Goal: Task Accomplishment & Management: Manage account settings

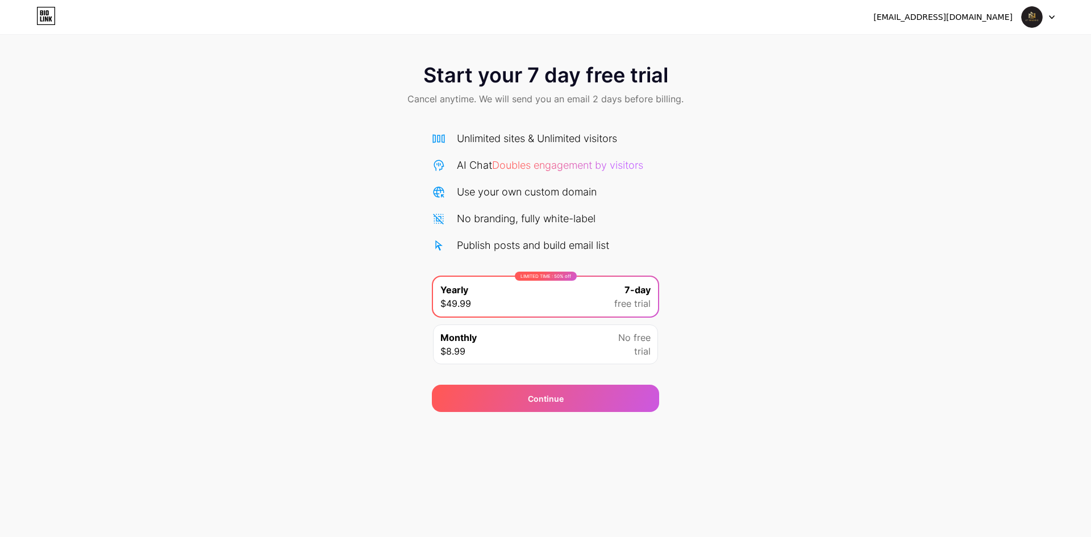
click at [976, 17] on div "[EMAIL_ADDRESS][DOMAIN_NAME]" at bounding box center [942, 17] width 139 height 12
click at [873, 16] on div "info@g7holding.ae Logout" at bounding box center [545, 17] width 1091 height 20
drag, startPoint x: 1011, startPoint y: 20, endPoint x: 840, endPoint y: 19, distance: 171.6
click at [840, 19] on div "info@g7holding.ae Logout" at bounding box center [545, 17] width 1091 height 20
drag, startPoint x: 839, startPoint y: 139, endPoint x: 801, endPoint y: 181, distance: 56.3
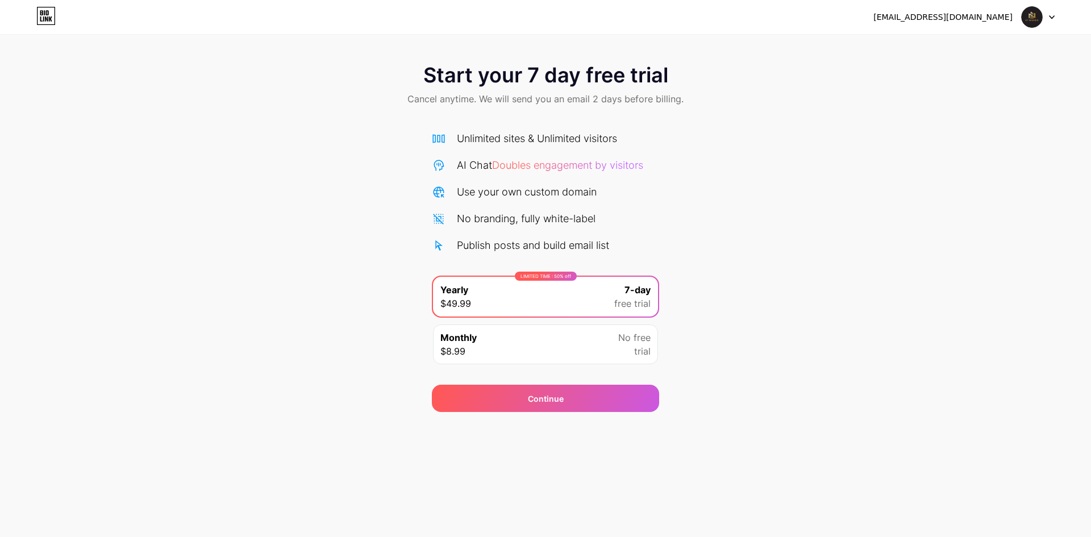
click at [837, 140] on div "Start your 7 day free trial Cancel anytime. We will send you an email 2 days be…" at bounding box center [545, 232] width 1091 height 360
click at [997, 18] on div "[EMAIL_ADDRESS][DOMAIN_NAME]" at bounding box center [942, 17] width 139 height 12
click at [1050, 16] on icon at bounding box center [1051, 17] width 5 height 3
click at [961, 42] on li "Logout" at bounding box center [983, 46] width 141 height 31
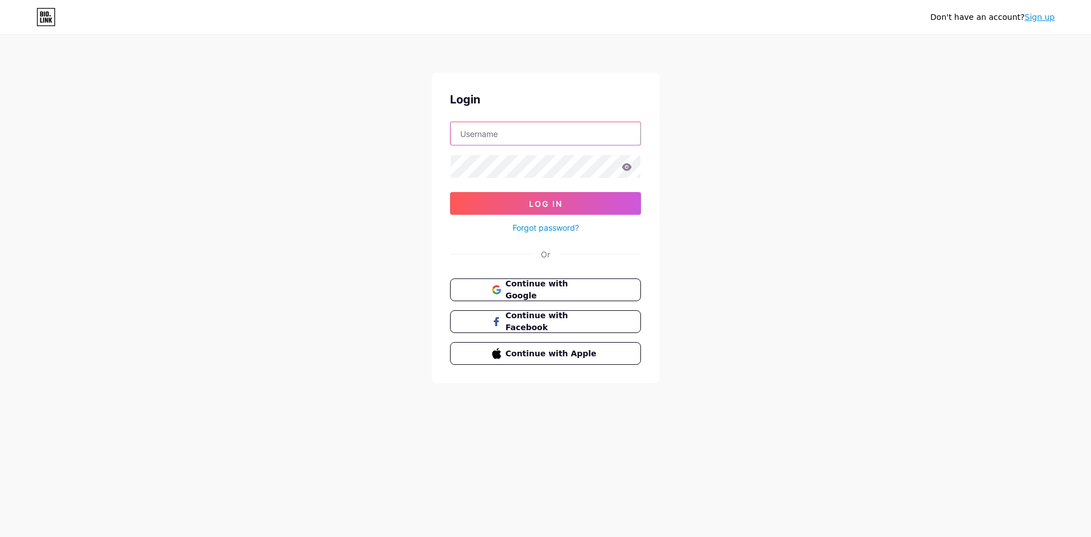
click at [497, 135] on input "text" at bounding box center [546, 133] width 190 height 23
type input "[EMAIL_ADDRESS][DOMAIN_NAME]"
drag, startPoint x: 482, startPoint y: 135, endPoint x: 520, endPoint y: 147, distance: 39.9
click at [520, 147] on form "info@g7holding.ae Log In Forgot password?" at bounding box center [545, 178] width 191 height 113
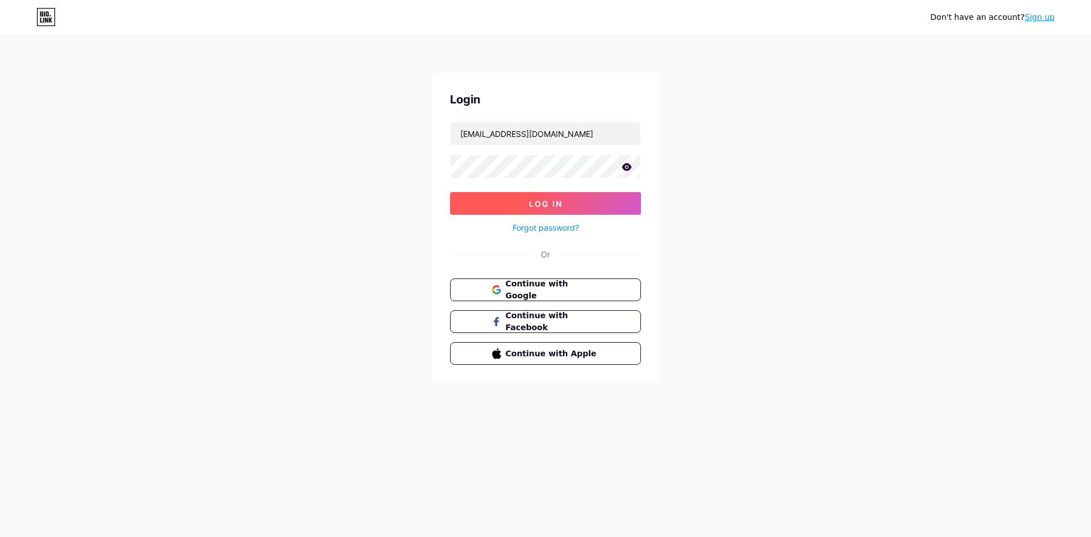
click at [567, 207] on button "Log In" at bounding box center [545, 203] width 191 height 23
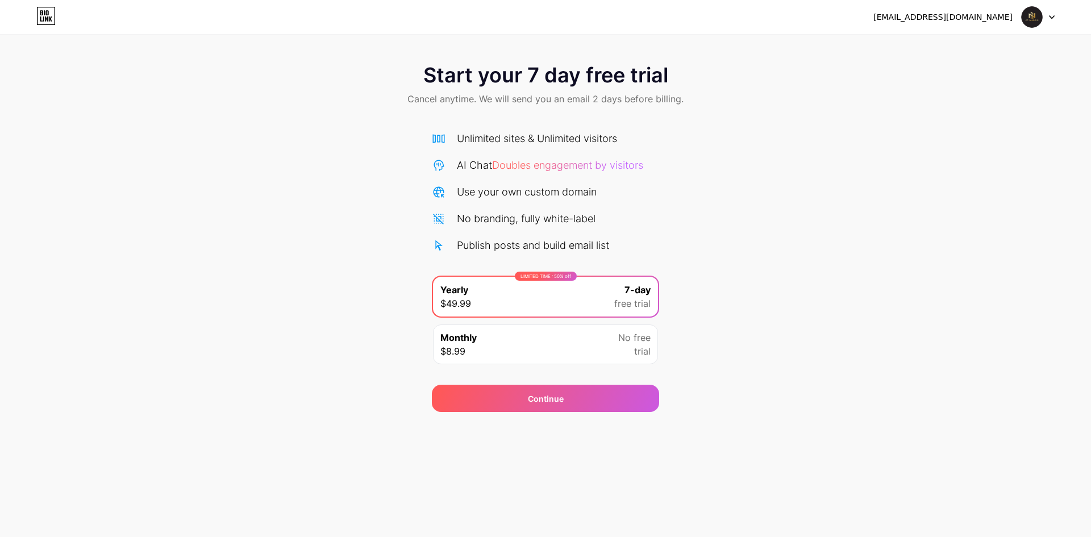
click at [1048, 16] on div at bounding box center [1038, 17] width 33 height 20
click at [962, 52] on li "Logout" at bounding box center [983, 46] width 141 height 31
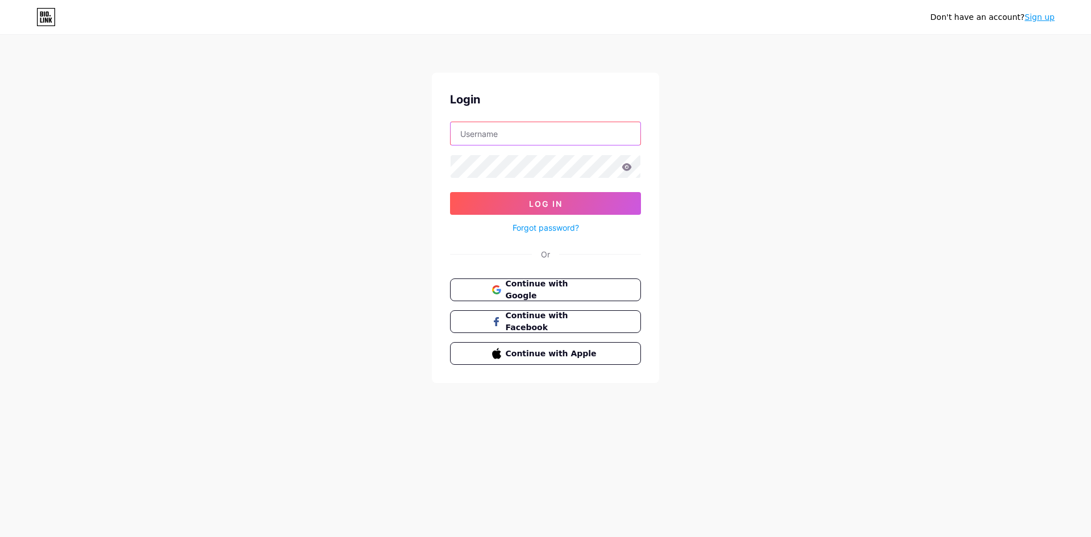
click at [519, 136] on input "text" at bounding box center [546, 133] width 190 height 23
type input "[EMAIL_ADDRESS][DOMAIN_NAME]"
drag, startPoint x: 482, startPoint y: 136, endPoint x: 517, endPoint y: 139, distance: 35.3
click at [517, 139] on input "[EMAIL_ADDRESS][DOMAIN_NAME]" at bounding box center [546, 133] width 190 height 23
drag, startPoint x: 521, startPoint y: 136, endPoint x: 482, endPoint y: 141, distance: 39.6
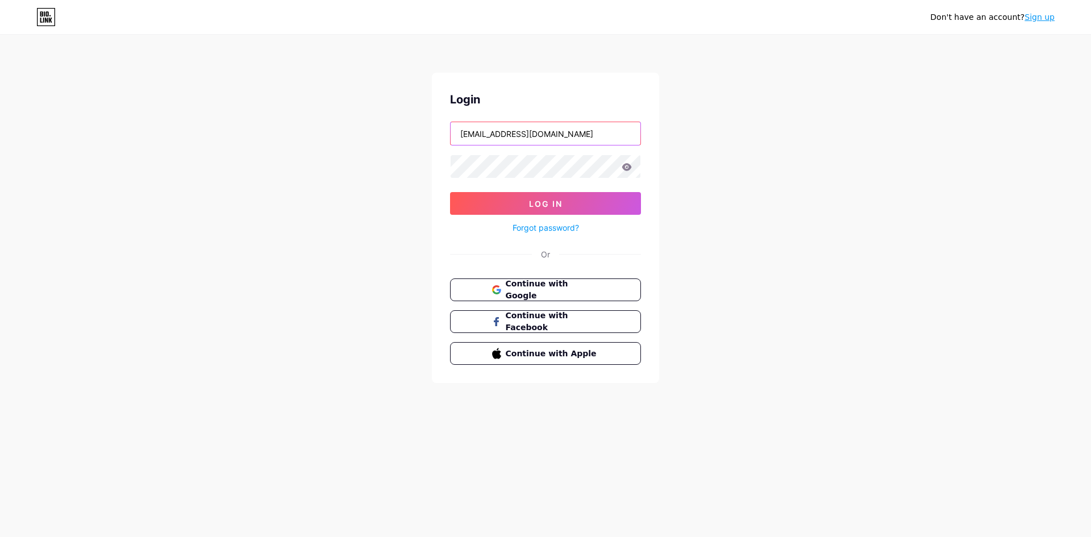
click at [482, 141] on input "[EMAIL_ADDRESS][DOMAIN_NAME]" at bounding box center [546, 133] width 190 height 23
click at [628, 167] on icon at bounding box center [627, 167] width 10 height 8
click at [544, 199] on span "Log In" at bounding box center [546, 204] width 34 height 10
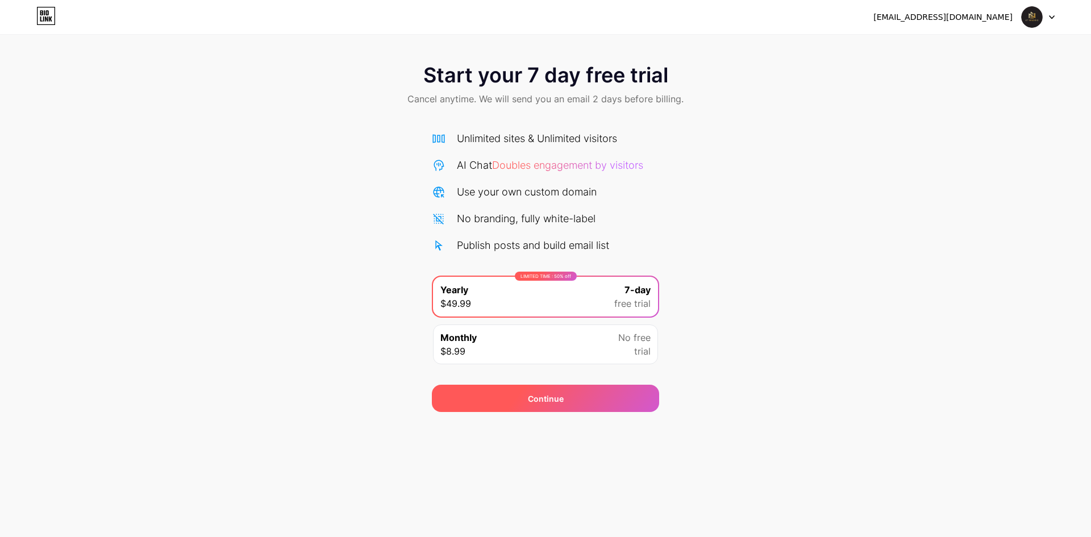
click at [539, 397] on span "Continue" at bounding box center [546, 399] width 36 height 12
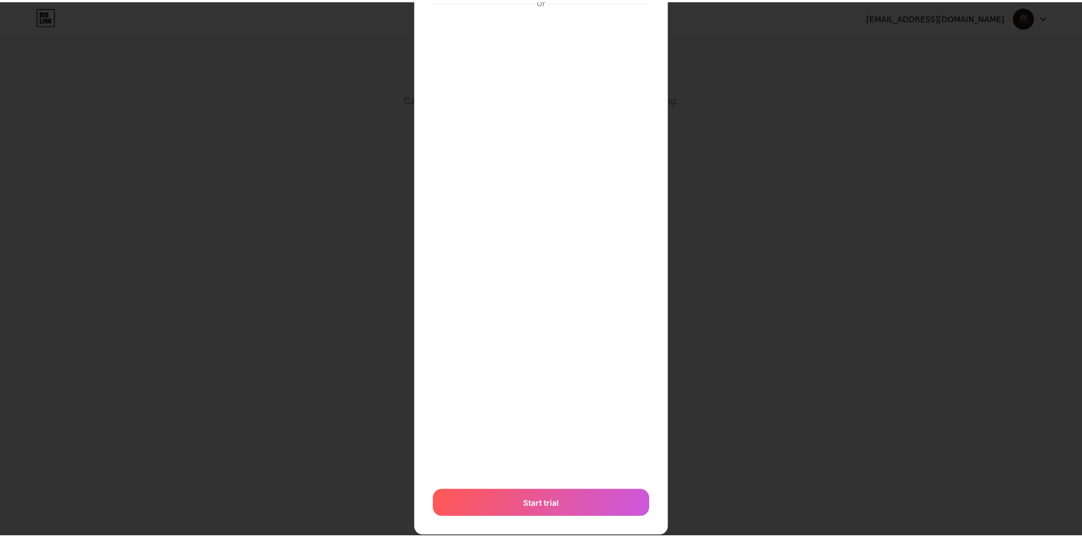
scroll to position [170, 0]
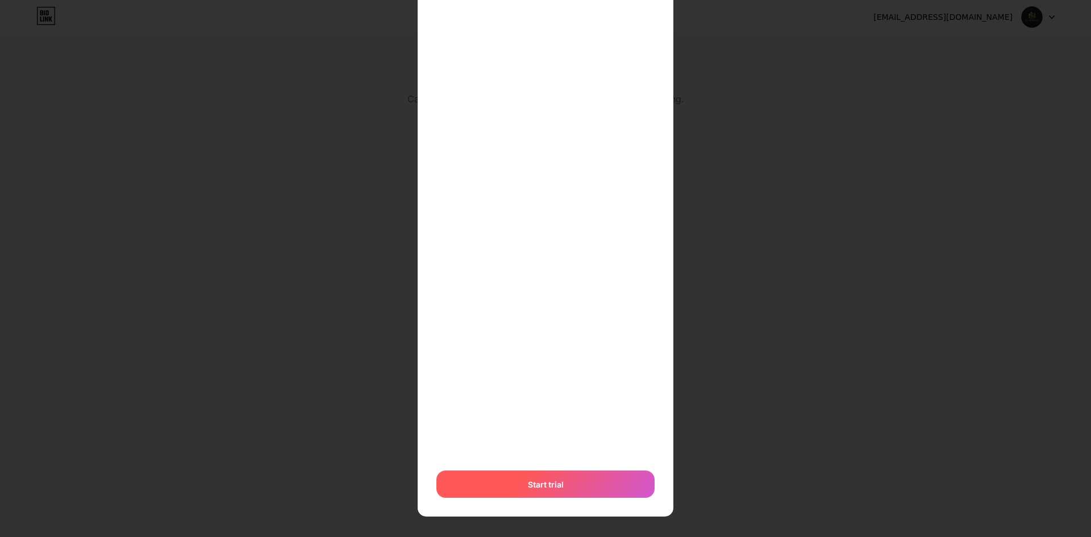
click at [553, 484] on span "Start trial" at bounding box center [546, 484] width 36 height 12
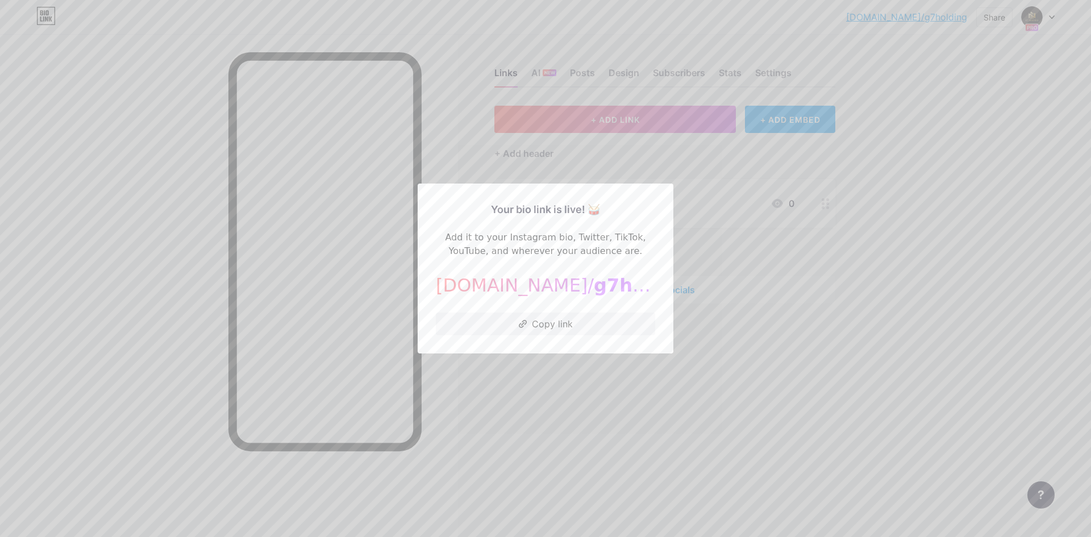
click at [562, 389] on div at bounding box center [545, 268] width 1091 height 537
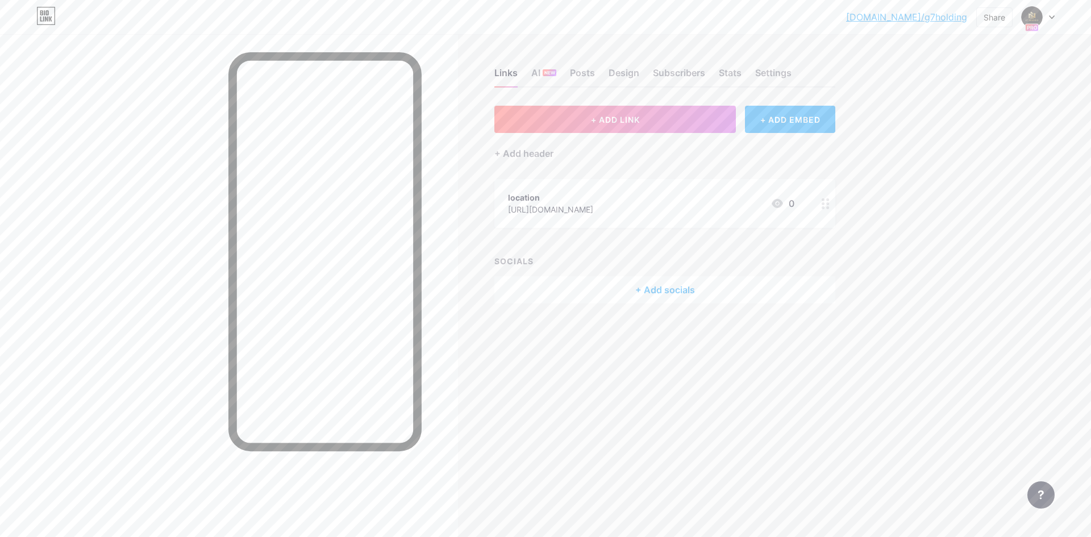
click at [1050, 18] on icon at bounding box center [1052, 17] width 6 height 4
click at [941, 205] on div "bio.link/g7hold... bio.link/g7holding Share Switch accounts G7 Holding bio.link…" at bounding box center [545, 268] width 1091 height 537
click at [1053, 16] on icon at bounding box center [1051, 17] width 5 height 3
click at [955, 101] on div "+ Add a new page" at bounding box center [984, 98] width 127 height 11
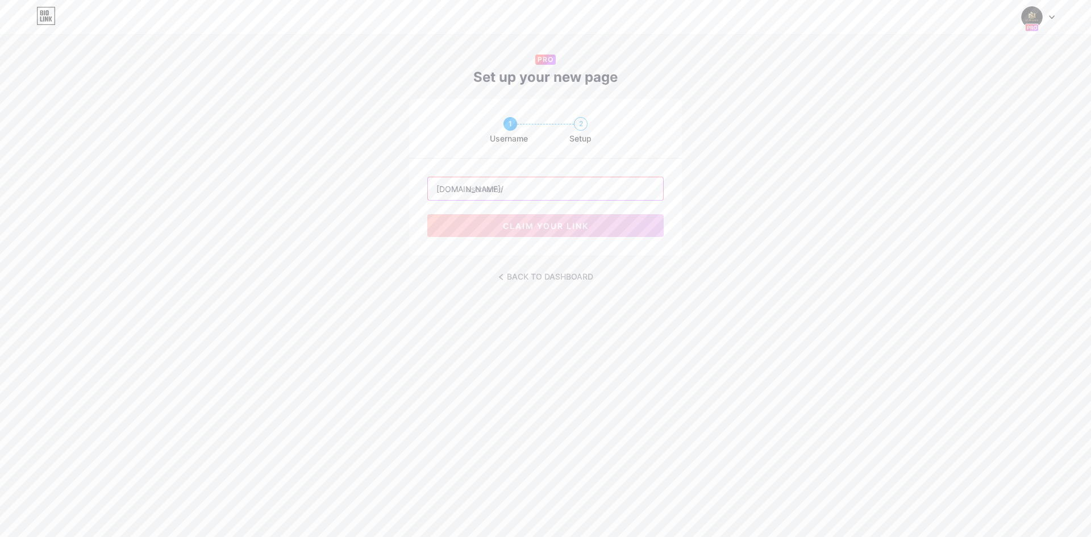
click at [468, 190] on input "text" at bounding box center [545, 188] width 235 height 23
drag, startPoint x: 465, startPoint y: 191, endPoint x: 531, endPoint y: 197, distance: 66.2
click at [531, 197] on input "text" at bounding box center [545, 188] width 235 height 23
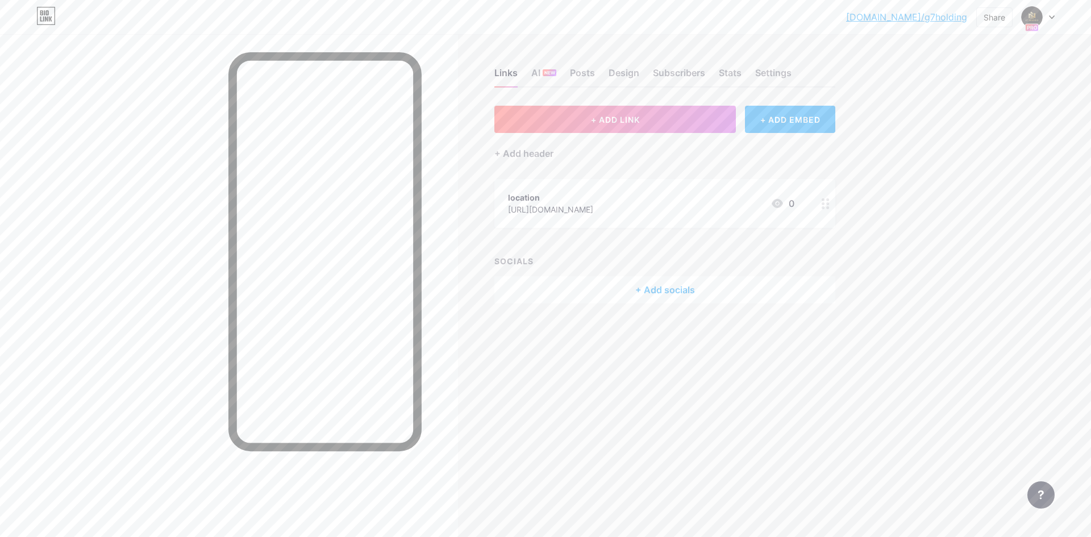
click at [1051, 20] on div at bounding box center [1038, 17] width 33 height 20
click at [953, 139] on link "Account settings" at bounding box center [983, 129] width 141 height 31
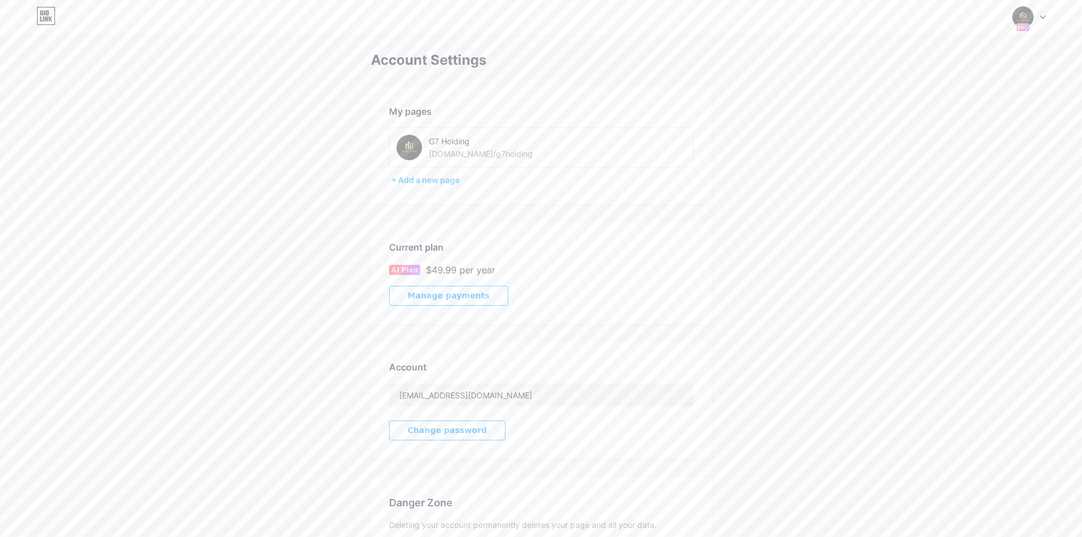
click at [446, 293] on span "Manage payments" at bounding box center [449, 296] width 82 height 10
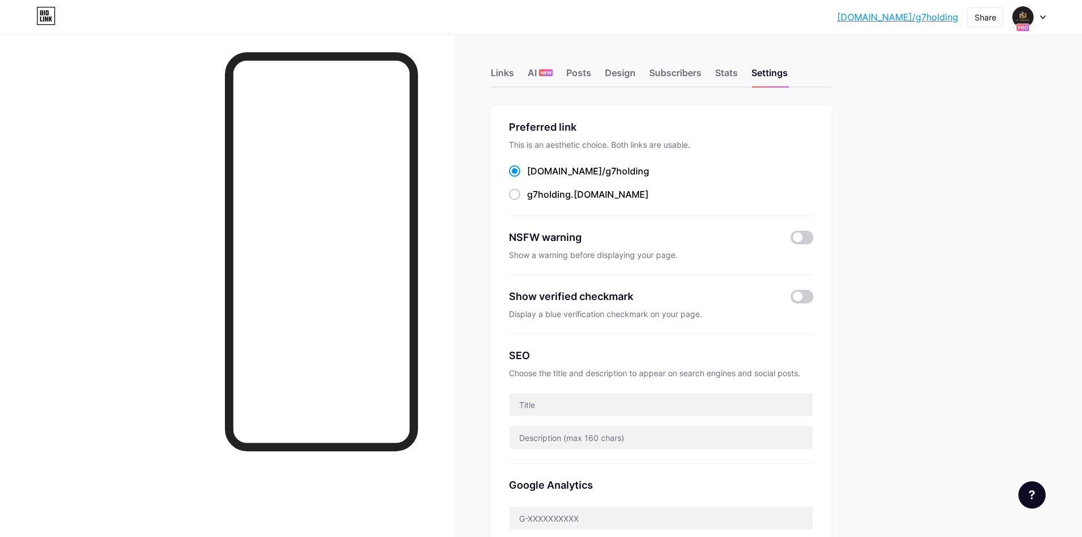
click at [1038, 18] on div at bounding box center [1029, 17] width 33 height 20
click at [941, 134] on link "Account settings" at bounding box center [975, 129] width 141 height 31
click at [502, 72] on div "Links" at bounding box center [502, 76] width 23 height 20
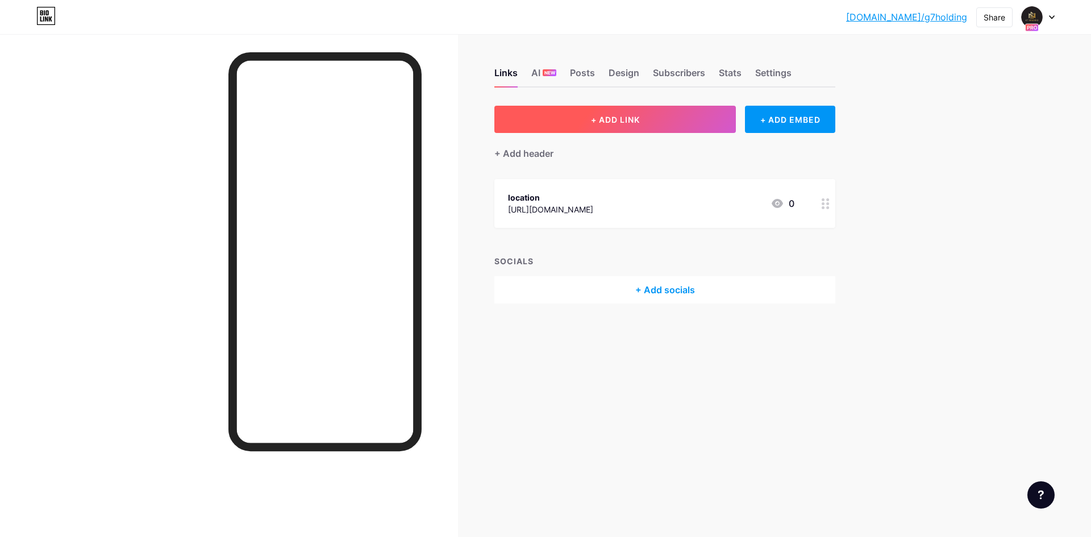
click at [593, 115] on span "+ ADD LINK" at bounding box center [615, 120] width 49 height 10
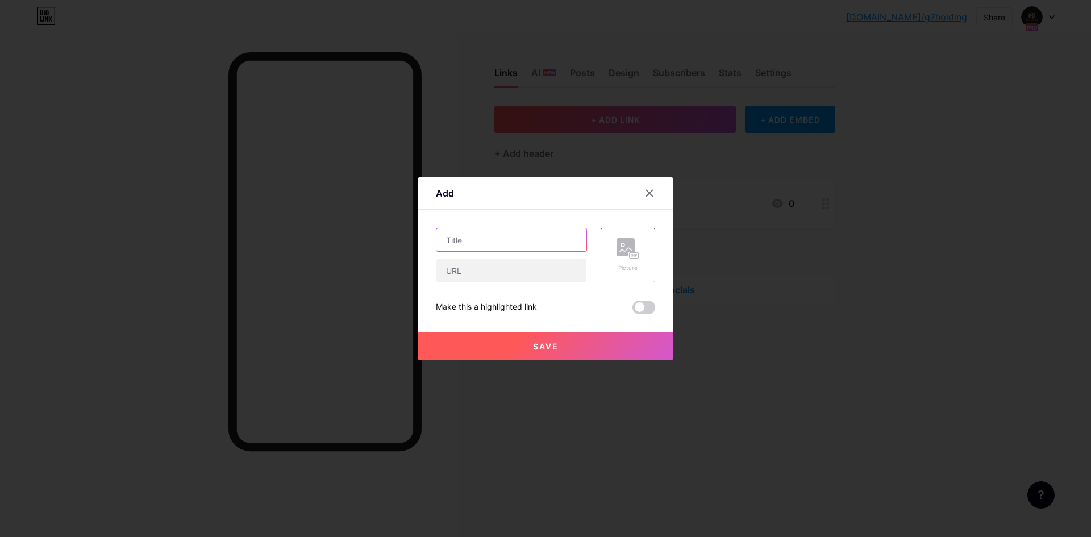
click at [467, 238] on input "text" at bounding box center [511, 239] width 150 height 23
type input "website"
click at [473, 269] on input "text" at bounding box center [511, 270] width 150 height 23
type input "[DOMAIN_NAME]"
click at [557, 343] on span "Save" at bounding box center [546, 346] width 26 height 10
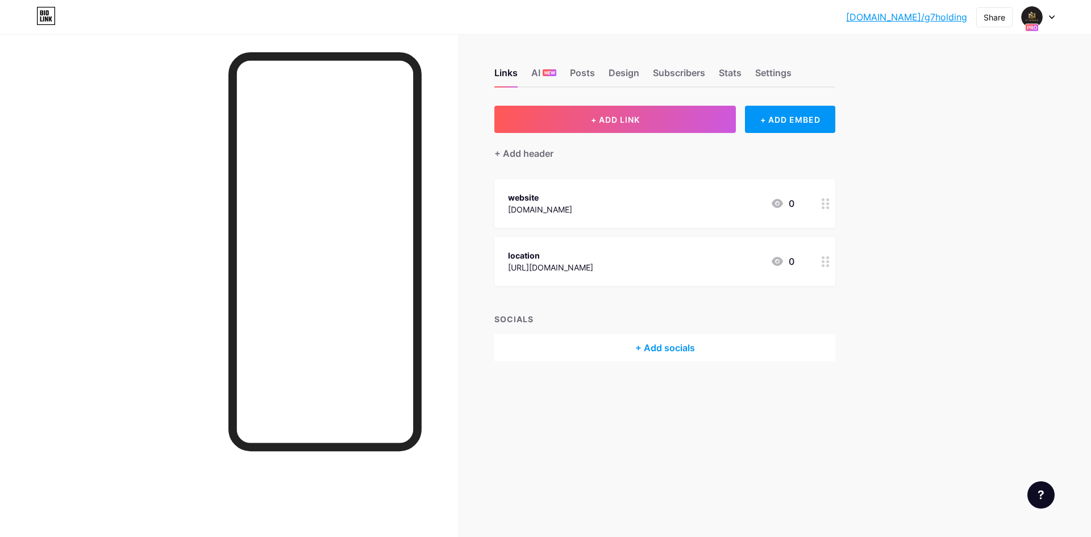
click at [648, 346] on div "+ Add socials" at bounding box center [664, 347] width 341 height 27
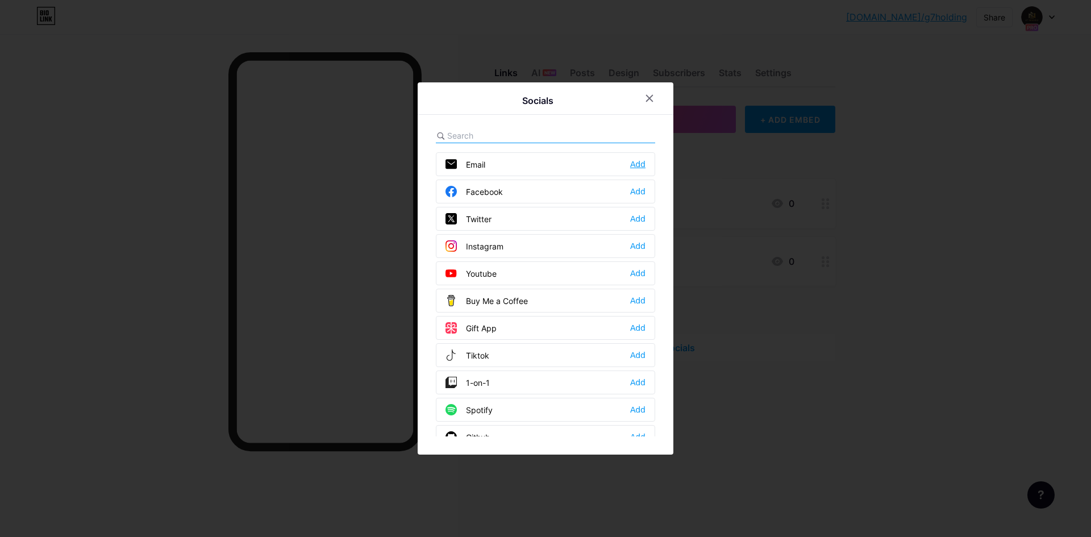
click at [636, 163] on div "Add" at bounding box center [637, 164] width 15 height 11
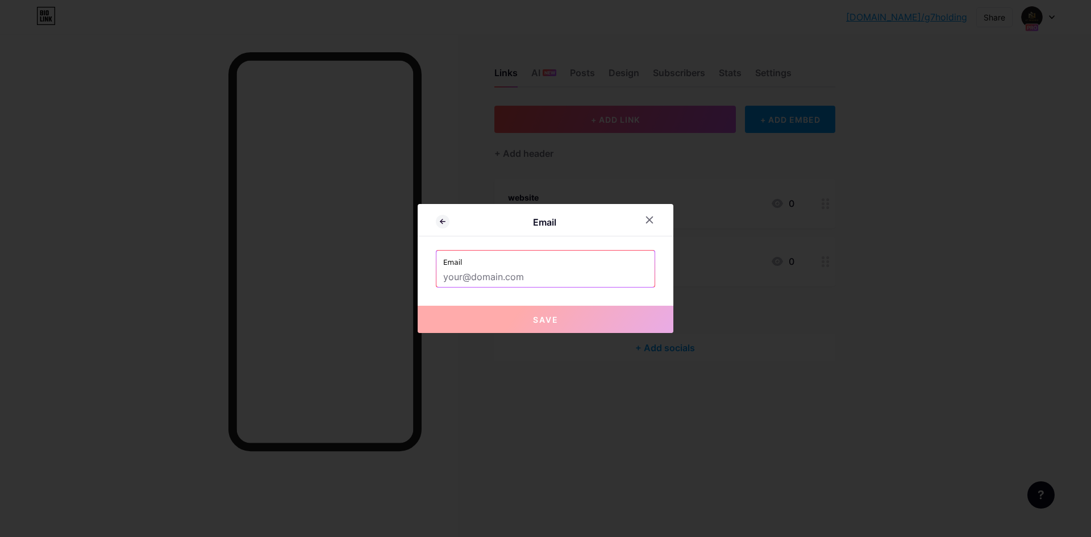
click at [465, 277] on input "text" at bounding box center [545, 277] width 205 height 19
click at [456, 277] on input "text" at bounding box center [545, 277] width 205 height 19
paste input "[EMAIL_ADDRESS][DOMAIN_NAME]"
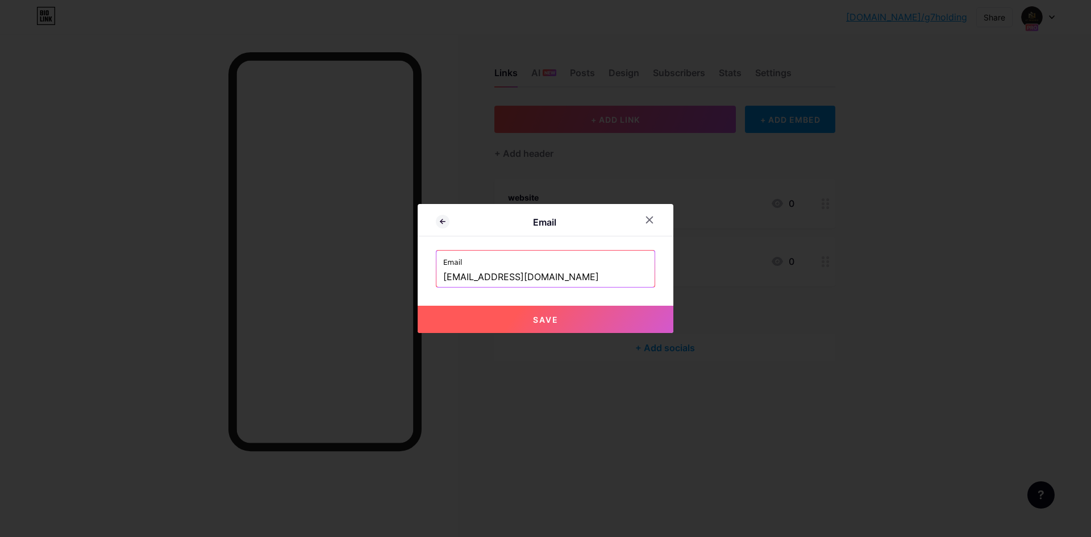
click at [544, 318] on span "Save" at bounding box center [546, 320] width 26 height 10
type input "mailto:[EMAIL_ADDRESS][DOMAIN_NAME]"
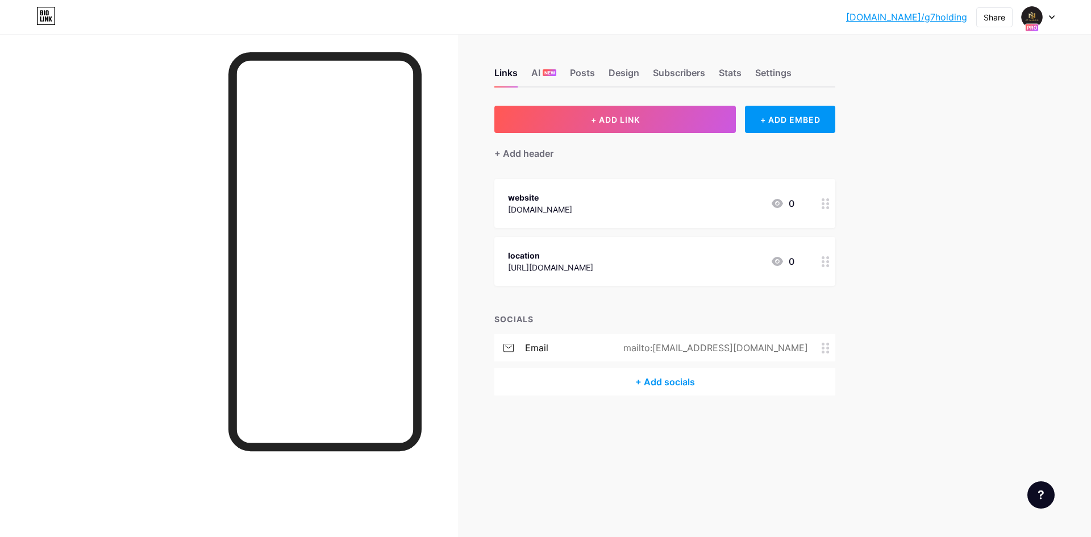
click at [669, 384] on div "+ Add socials" at bounding box center [664, 381] width 341 height 27
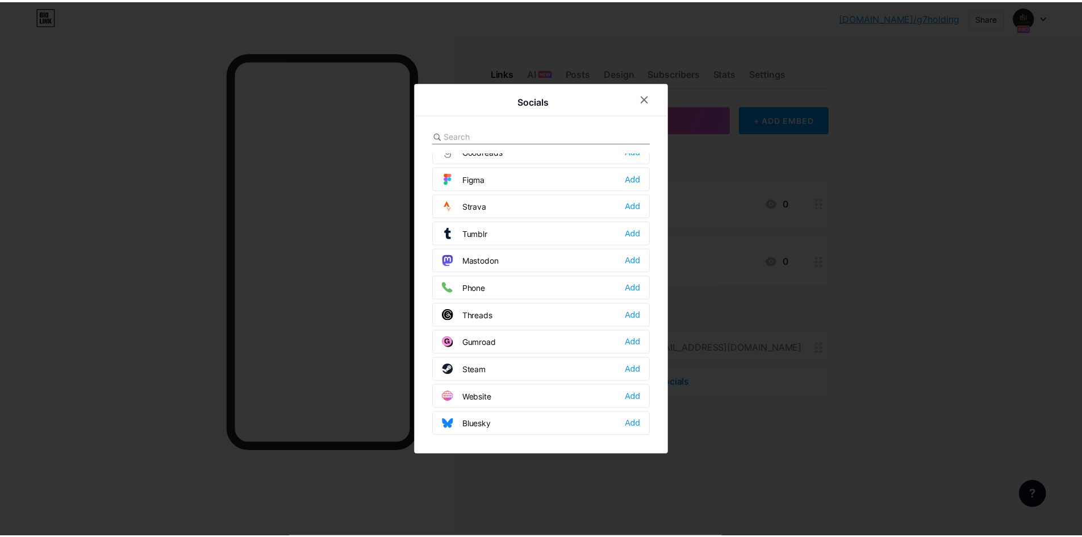
scroll to position [1023, 0]
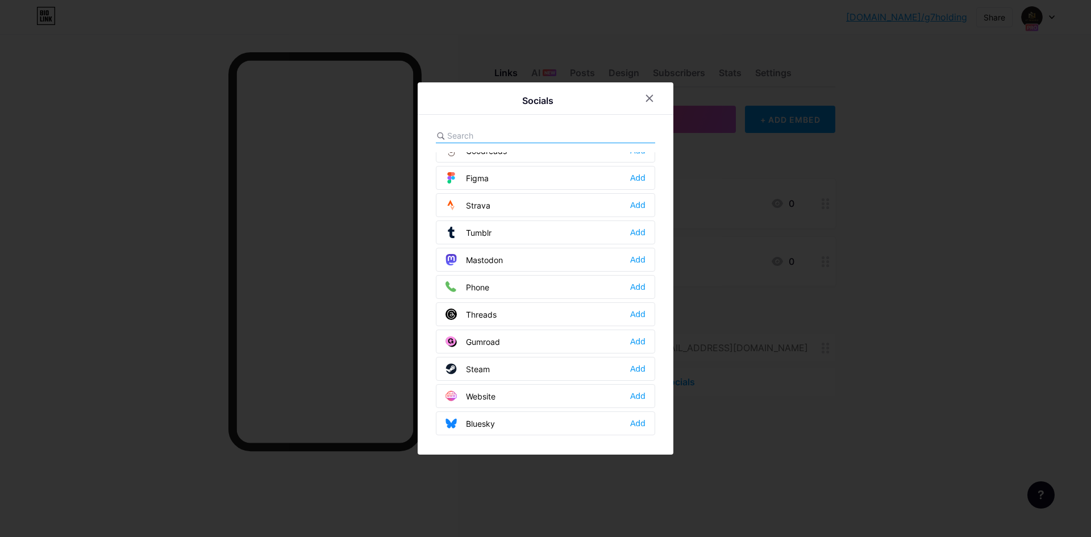
click at [487, 287] on div "Phone" at bounding box center [467, 286] width 44 height 11
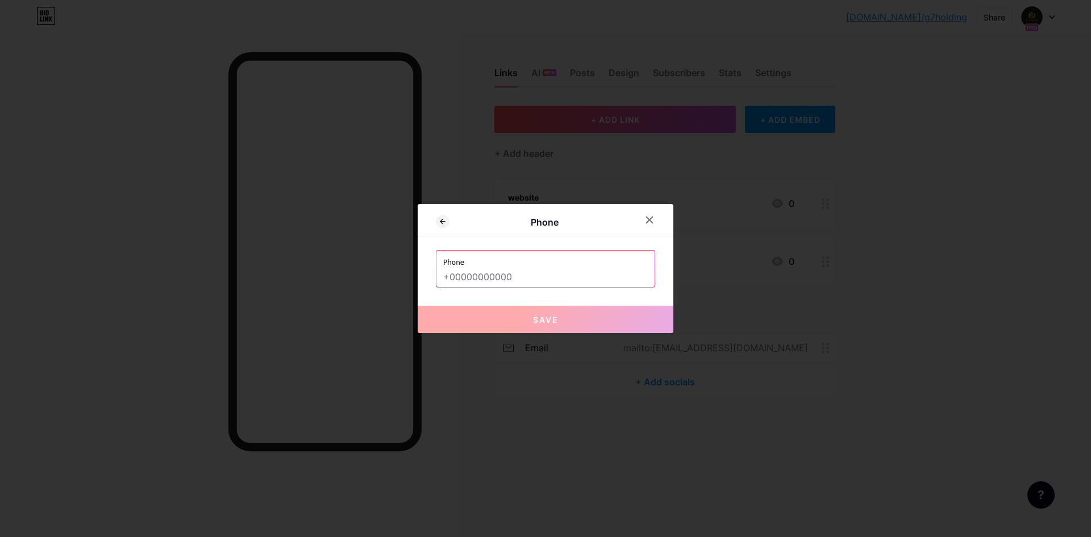
click at [469, 274] on input "text" at bounding box center [545, 277] width 205 height 19
paste input "[PHONE_NUMBER]"
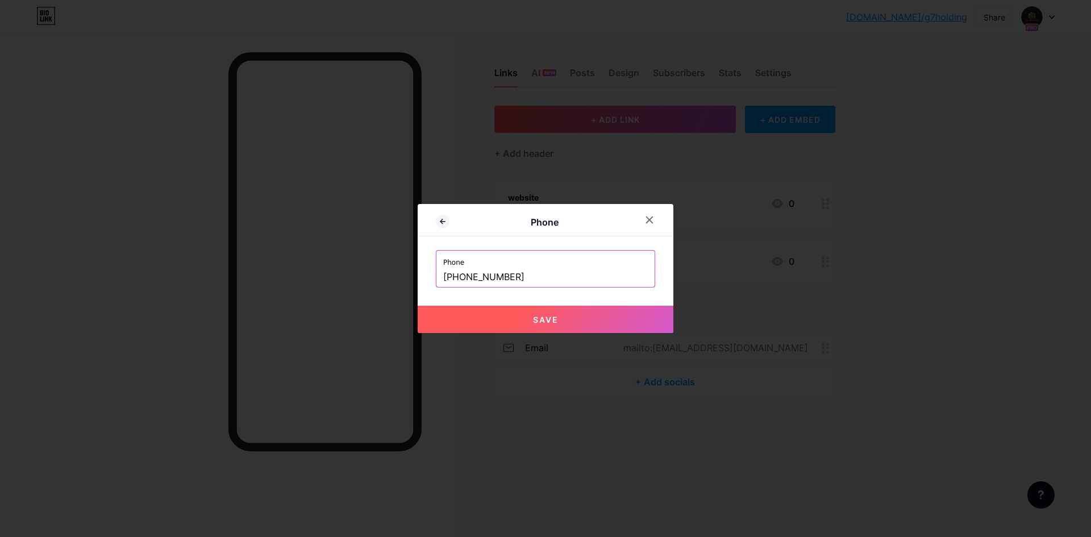
click at [539, 326] on button "Save" at bounding box center [546, 319] width 256 height 27
type input "tel:[PHONE_NUMBER]"
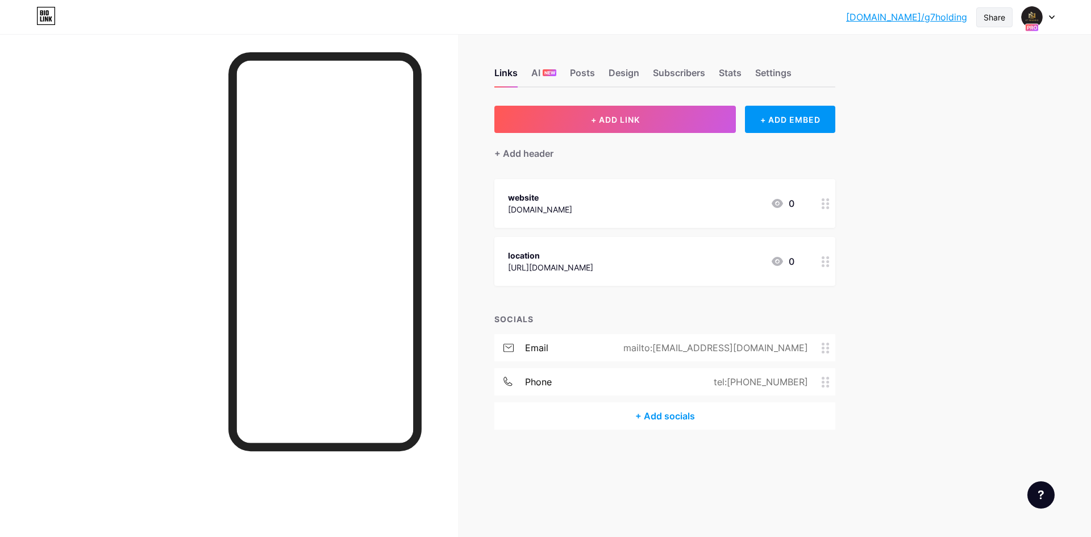
click at [1002, 20] on div "Share" at bounding box center [995, 17] width 22 height 12
click at [917, 90] on div "Get my QR code" at bounding box center [914, 86] width 71 height 14
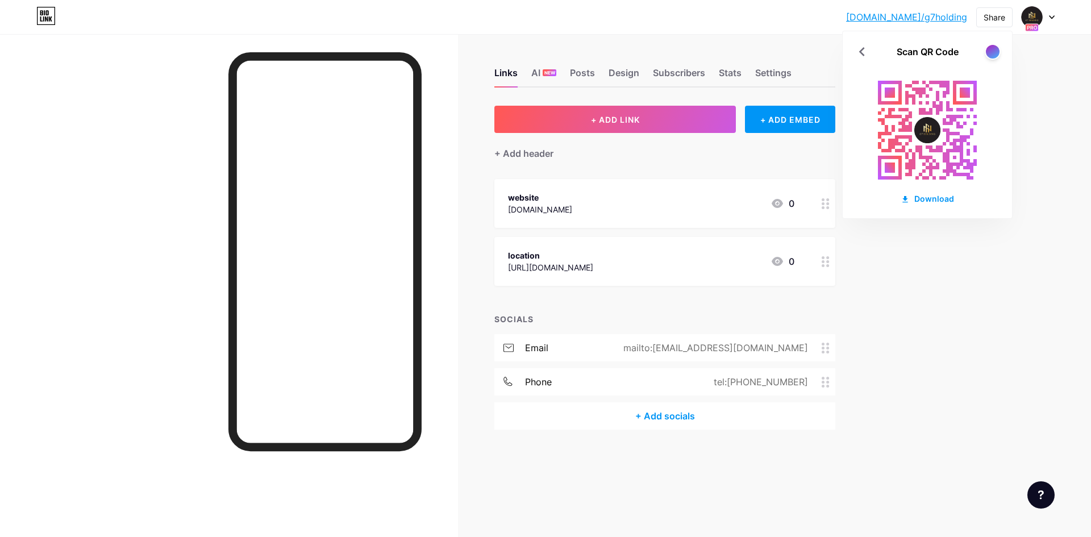
click at [942, 105] on rect at bounding box center [927, 130] width 125 height 125
click at [987, 56] on div at bounding box center [992, 51] width 14 height 14
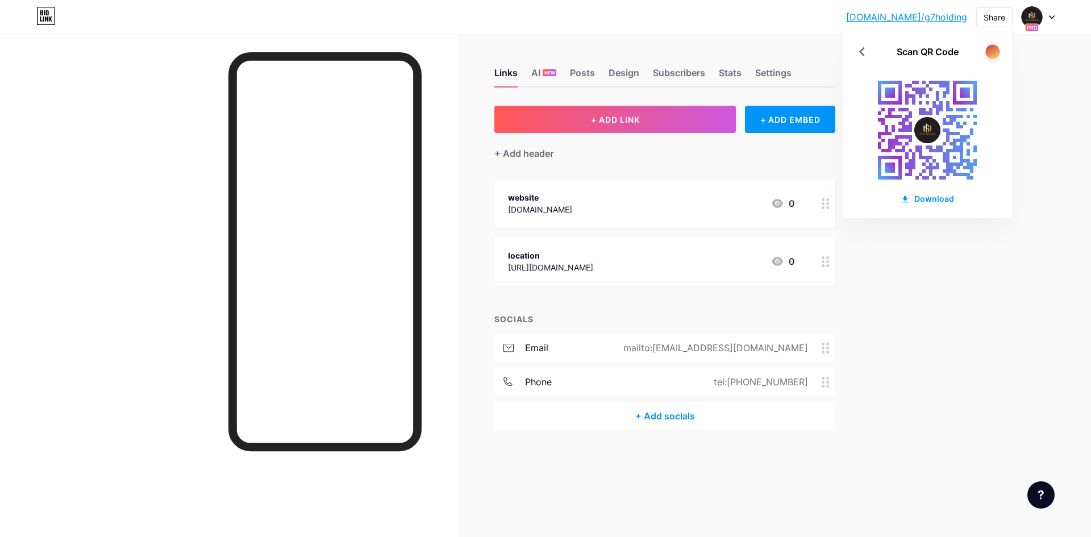
click at [988, 55] on div at bounding box center [992, 51] width 14 height 14
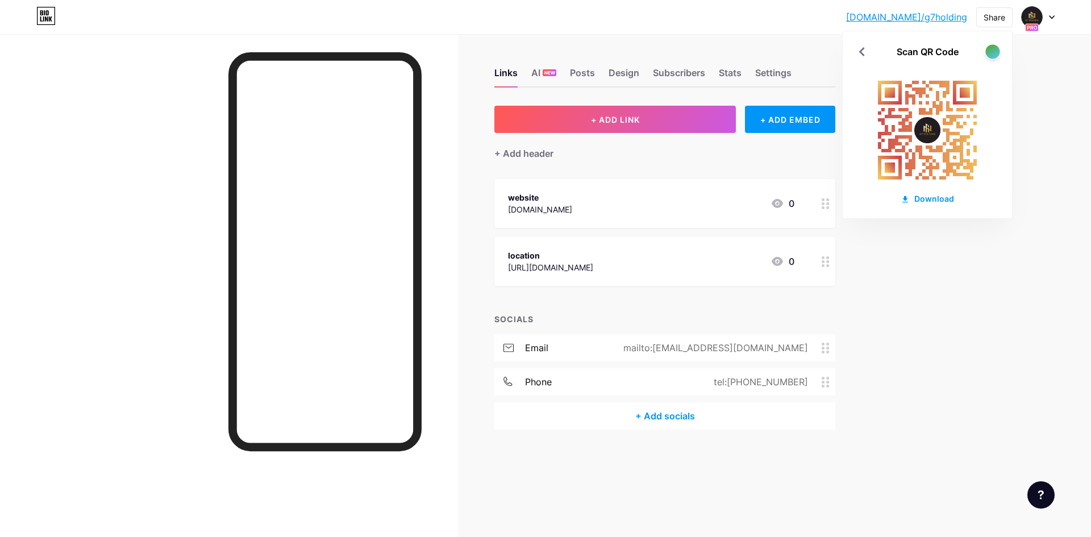
click at [989, 53] on div at bounding box center [992, 51] width 14 height 14
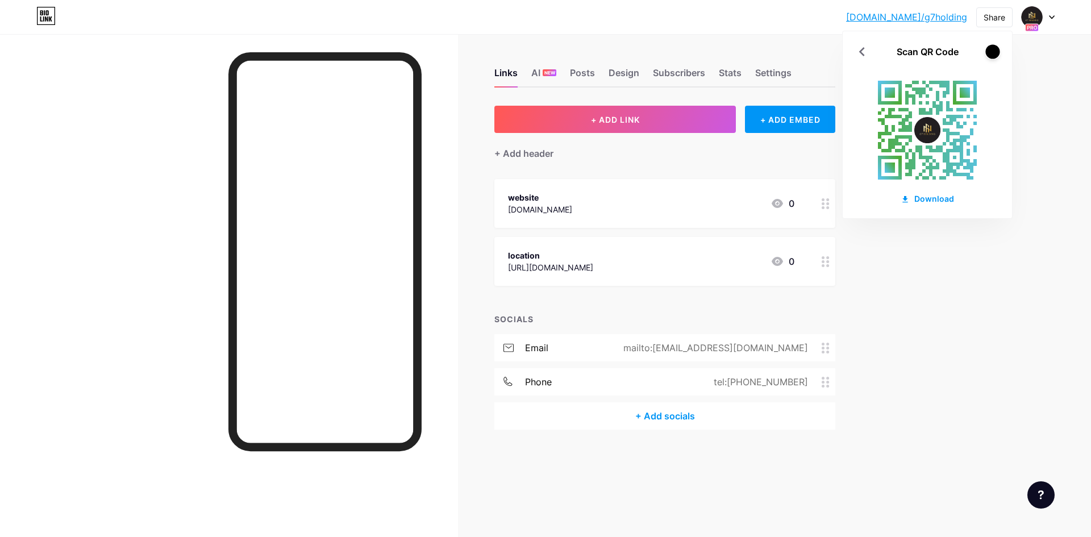
click at [989, 53] on div at bounding box center [992, 51] width 14 height 14
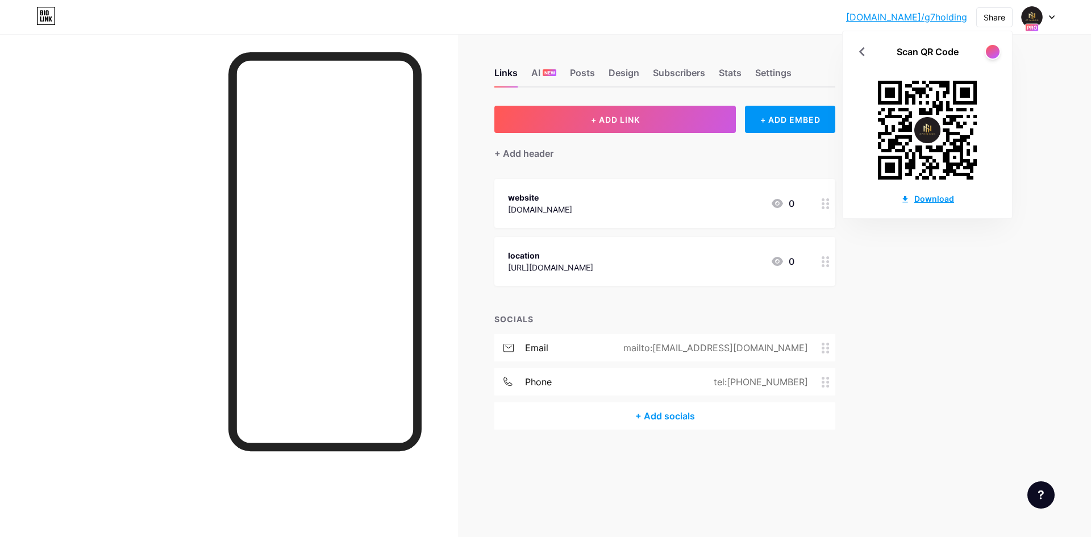
click at [930, 198] on div "Download" at bounding box center [927, 199] width 53 height 12
click at [1048, 16] on div at bounding box center [1038, 17] width 33 height 20
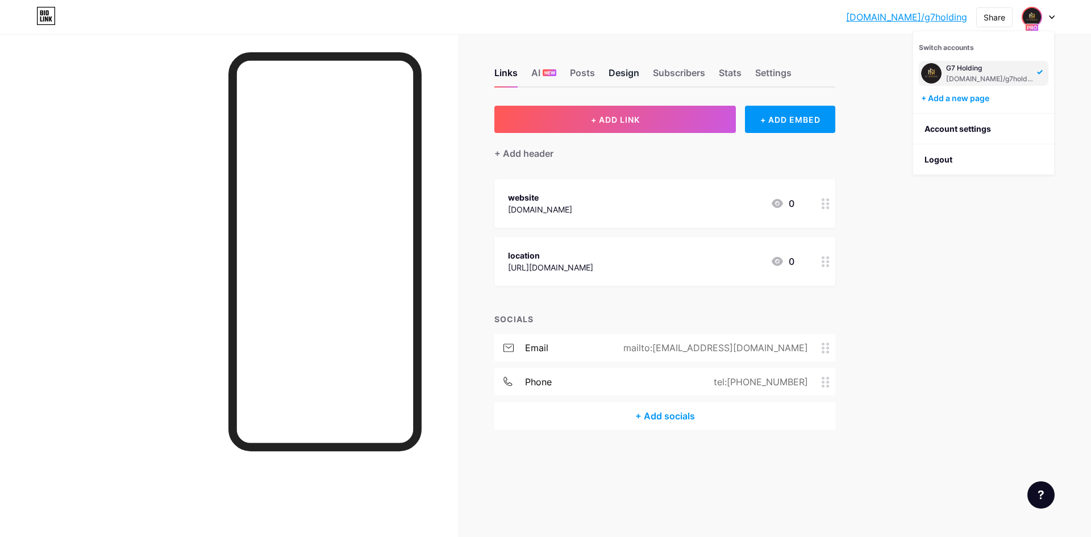
click at [629, 77] on div "Design" at bounding box center [624, 76] width 31 height 20
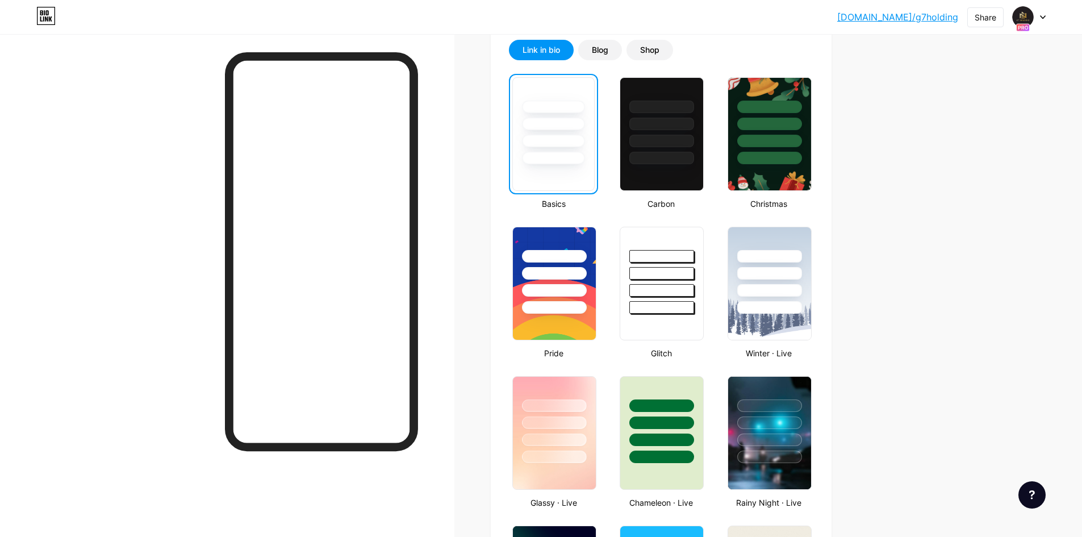
scroll to position [260, 0]
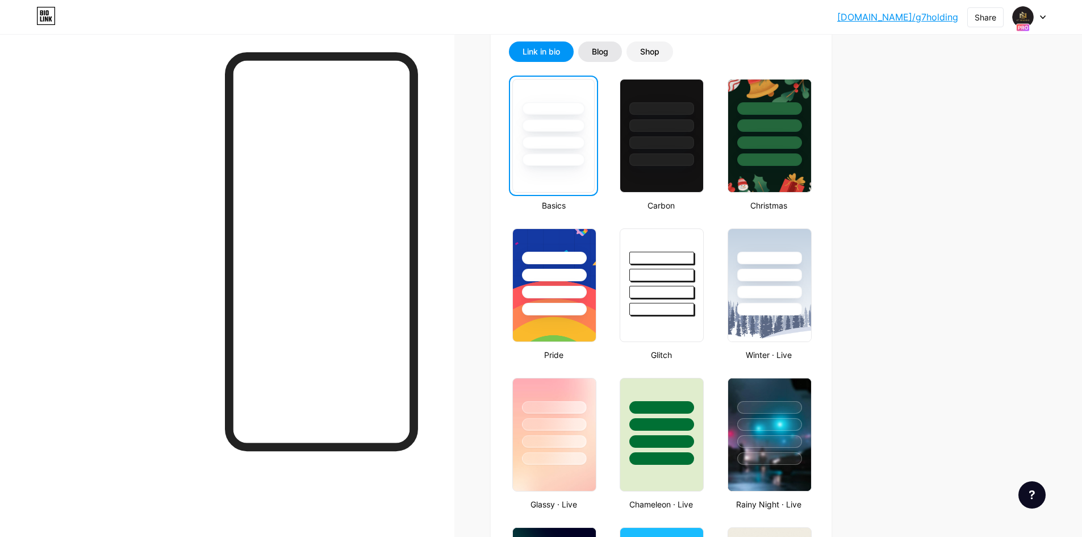
click at [609, 54] on div "Blog" at bounding box center [600, 51] width 16 height 11
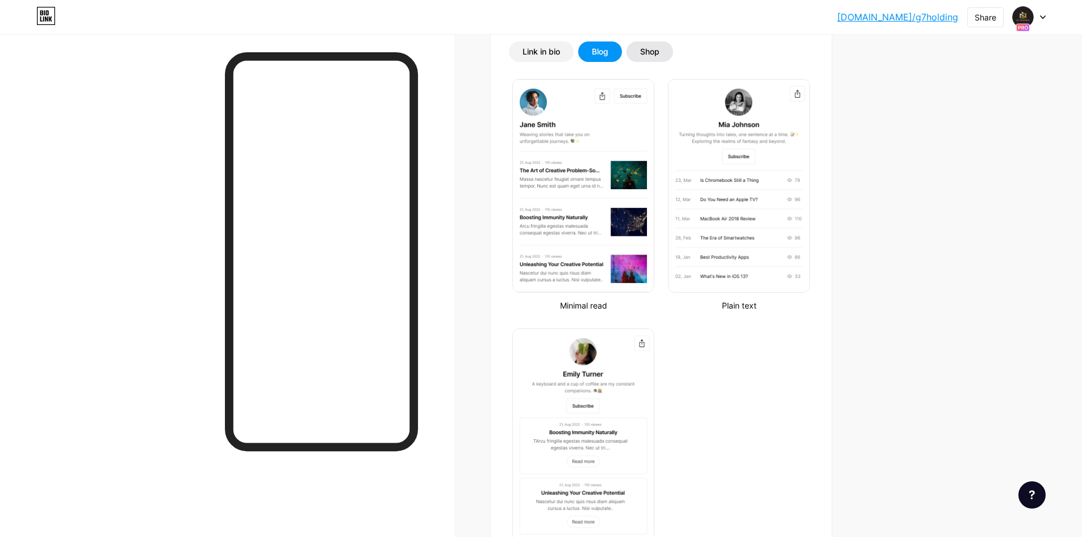
click at [653, 54] on div "Shop" at bounding box center [649, 51] width 19 height 11
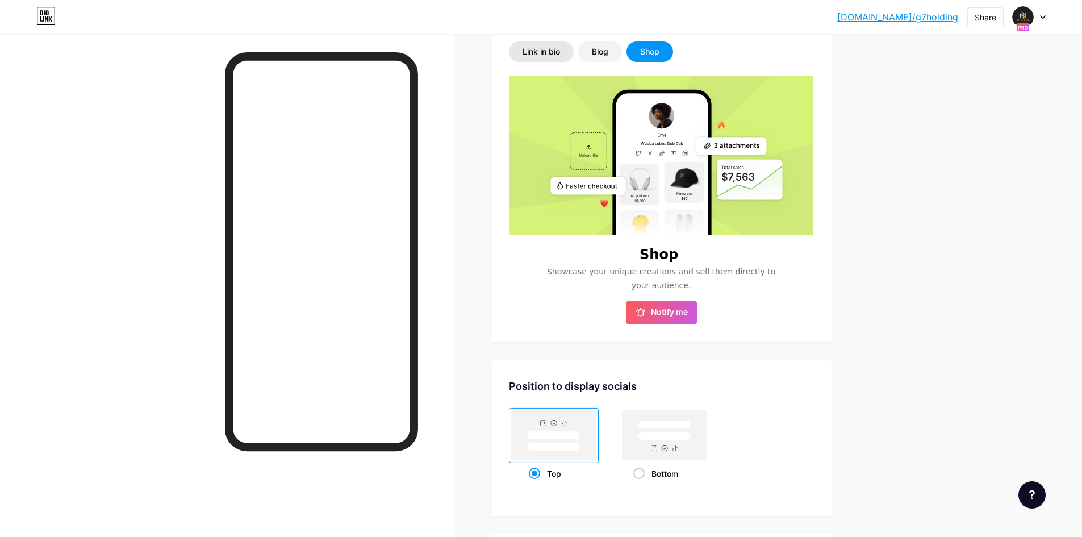
click at [543, 51] on div "Link in bio" at bounding box center [542, 51] width 38 height 11
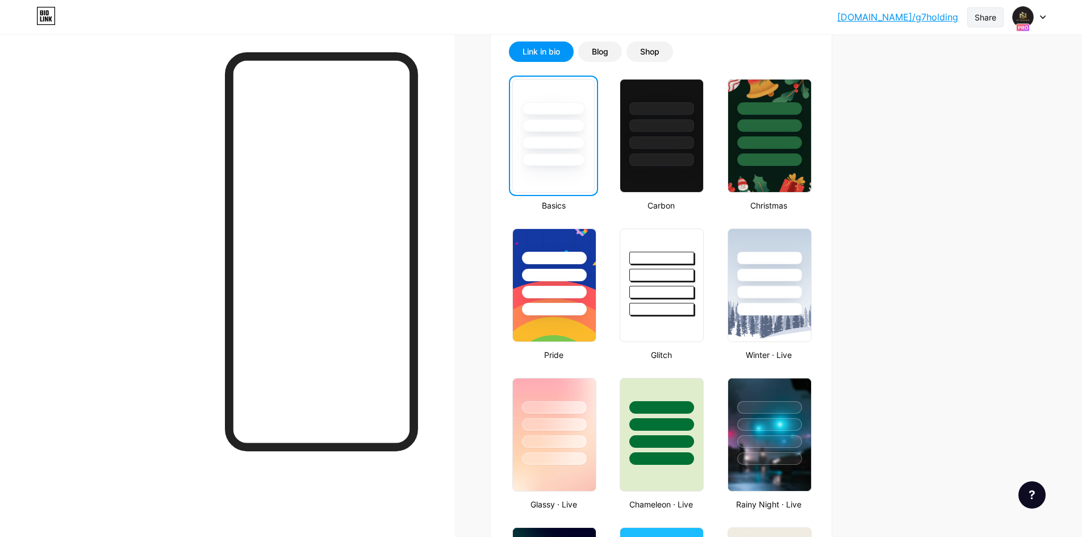
click at [994, 19] on div "Share" at bounding box center [986, 17] width 22 height 12
click at [989, 84] on icon at bounding box center [988, 86] width 14 height 14
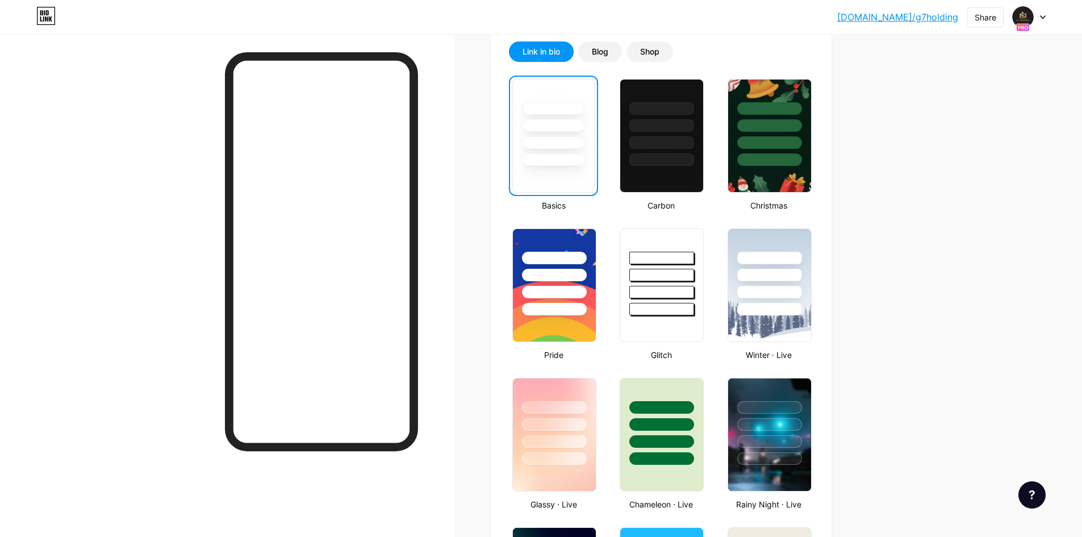
scroll to position [0, 0]
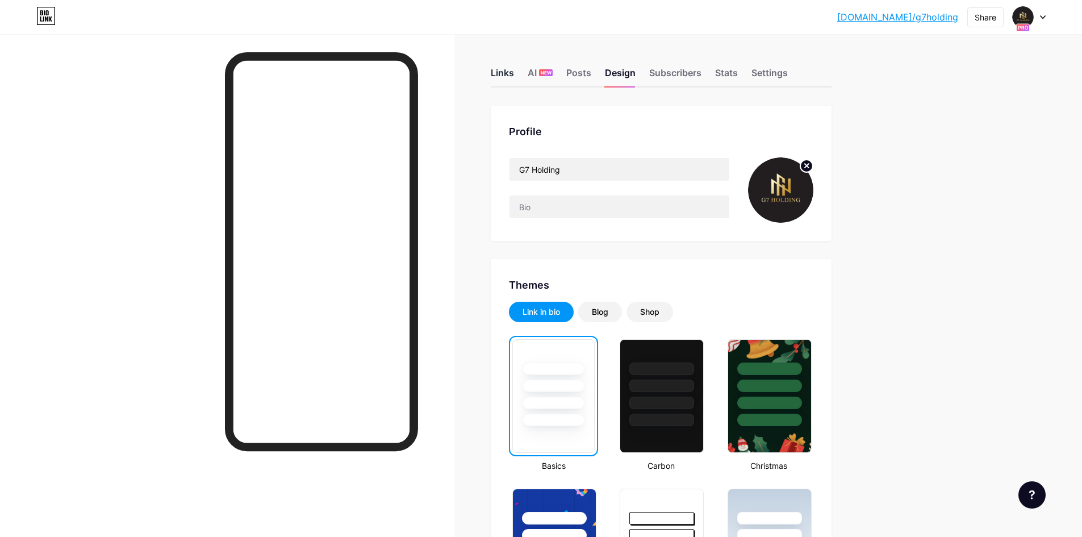
click at [506, 76] on div "Links" at bounding box center [502, 76] width 23 height 20
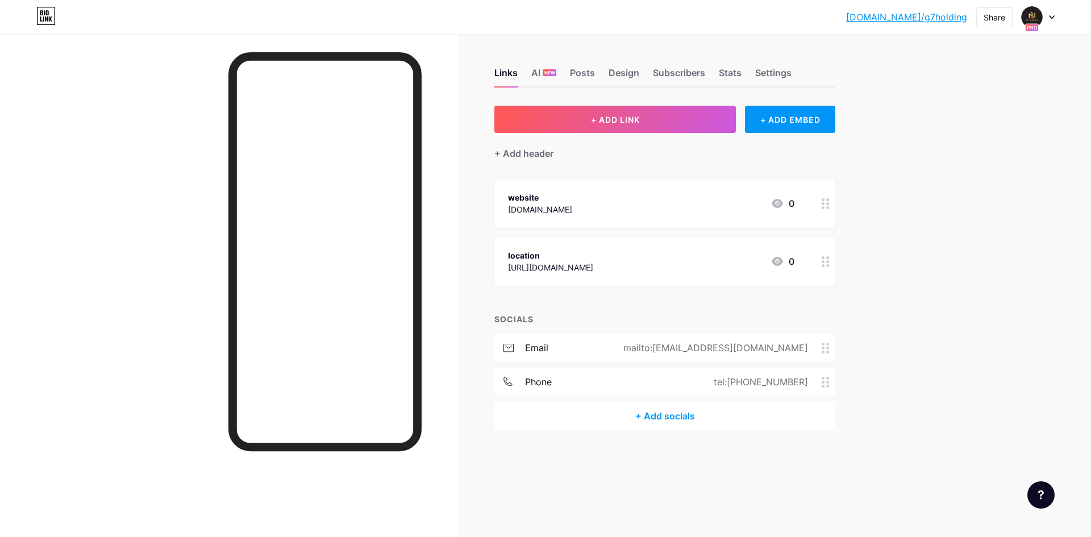
click at [824, 348] on icon at bounding box center [826, 348] width 8 height 11
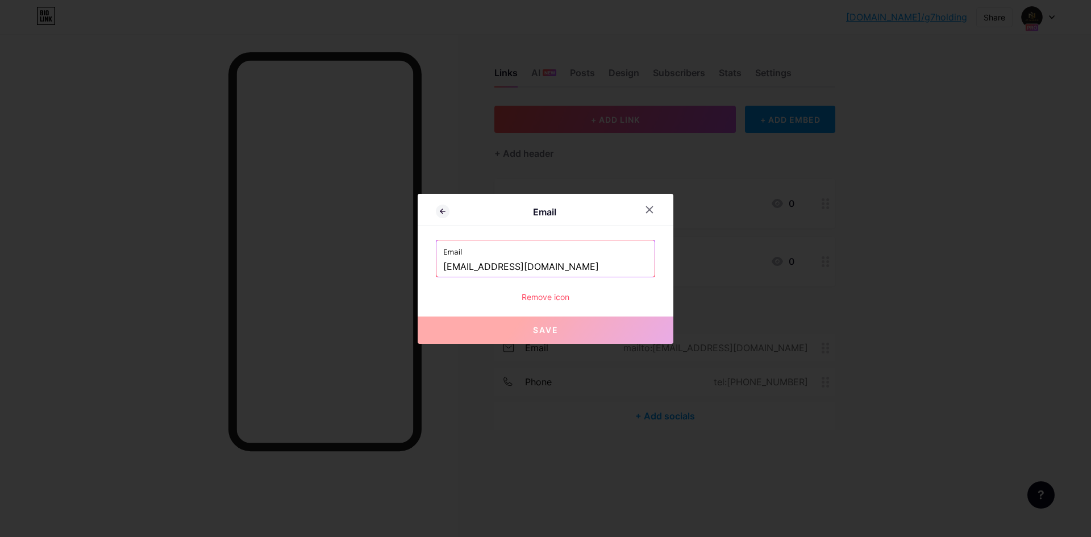
drag, startPoint x: 538, startPoint y: 273, endPoint x: 403, endPoint y: 270, distance: 134.7
click at [403, 270] on div "Email Email [EMAIL_ADDRESS][DOMAIN_NAME] Remove icon Save" at bounding box center [545, 268] width 1091 height 537
click at [645, 209] on icon at bounding box center [649, 209] width 9 height 9
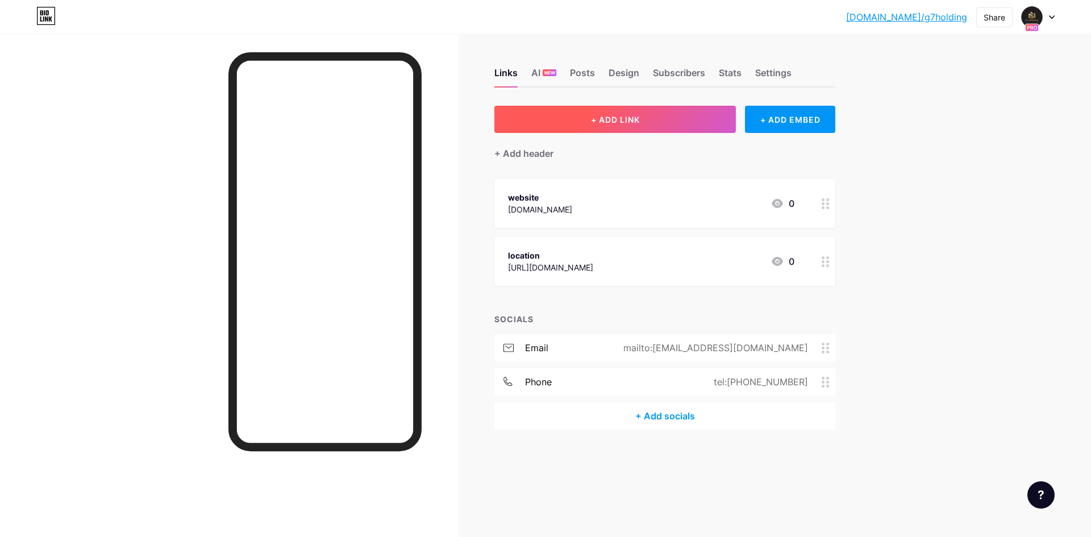
click at [592, 120] on span "+ ADD LINK" at bounding box center [615, 120] width 49 height 10
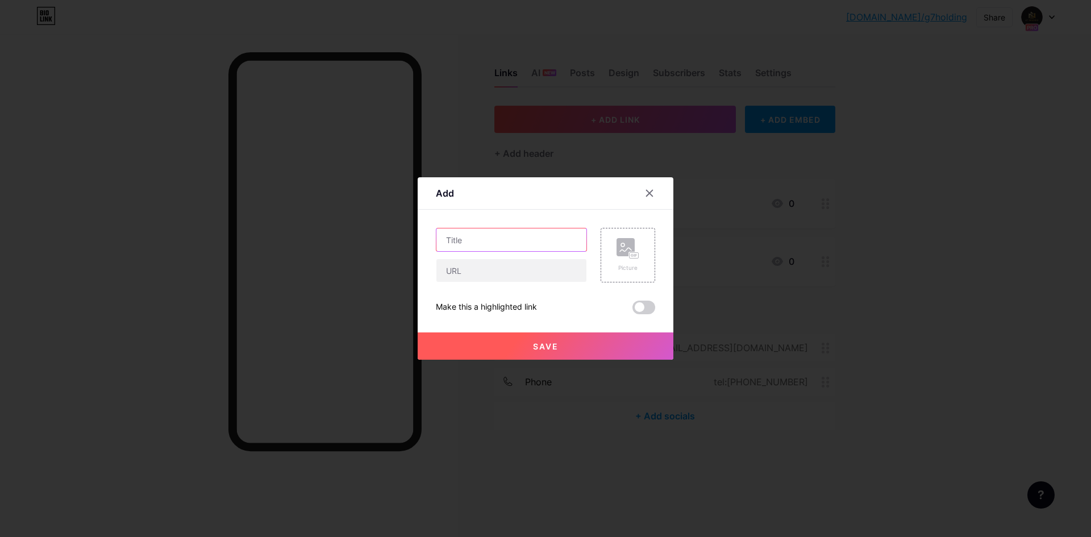
click at [480, 241] on input "text" at bounding box center [511, 239] width 150 height 23
type input "E"
type input "e"
type input "Email"
click at [489, 269] on input "text" at bounding box center [511, 270] width 150 height 23
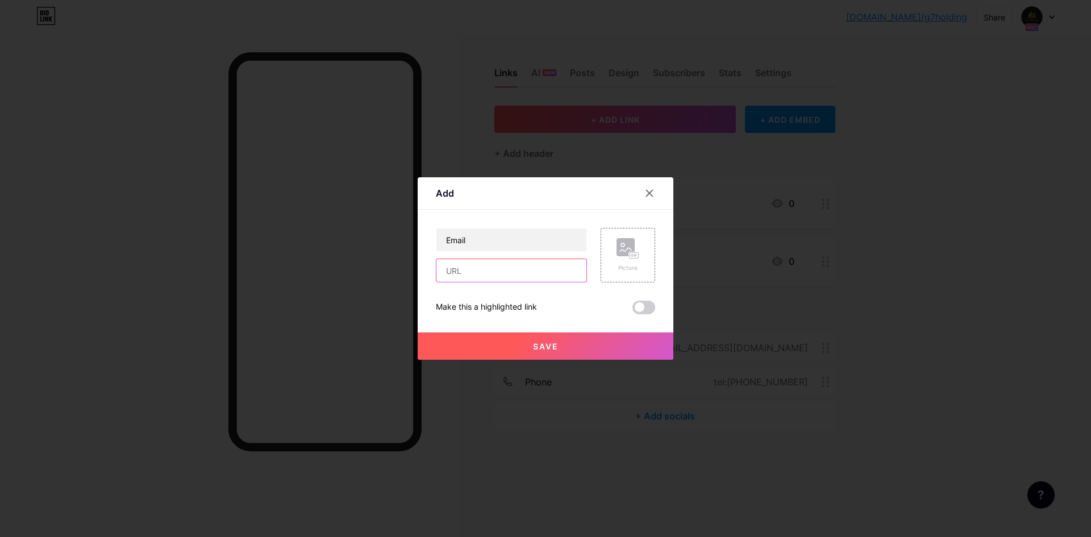
paste input "[EMAIL_ADDRESS][DOMAIN_NAME]"
type input "[EMAIL_ADDRESS][DOMAIN_NAME]"
click at [545, 341] on span "Save" at bounding box center [546, 346] width 26 height 10
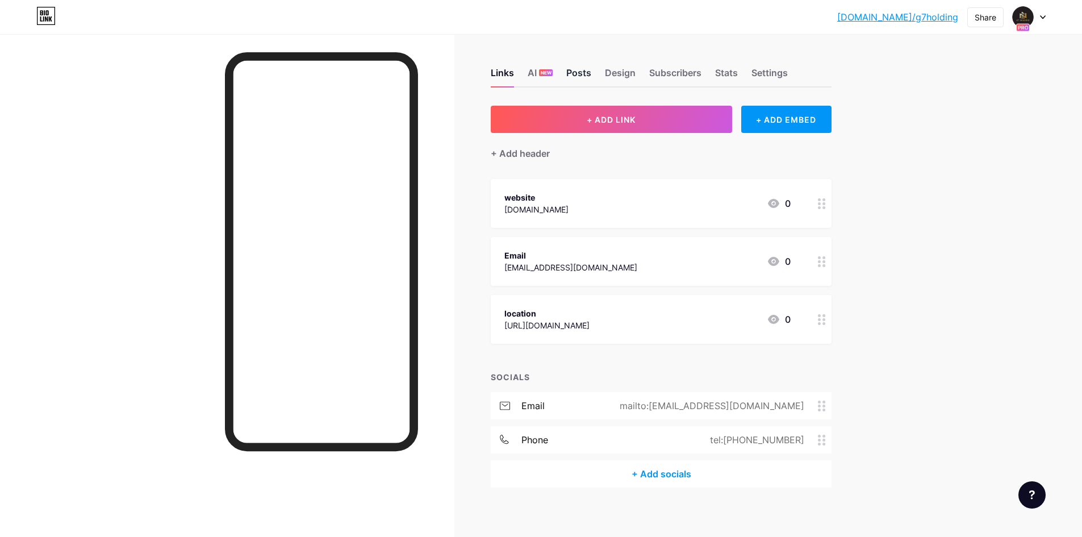
click at [590, 77] on div "Posts" at bounding box center [579, 76] width 25 height 20
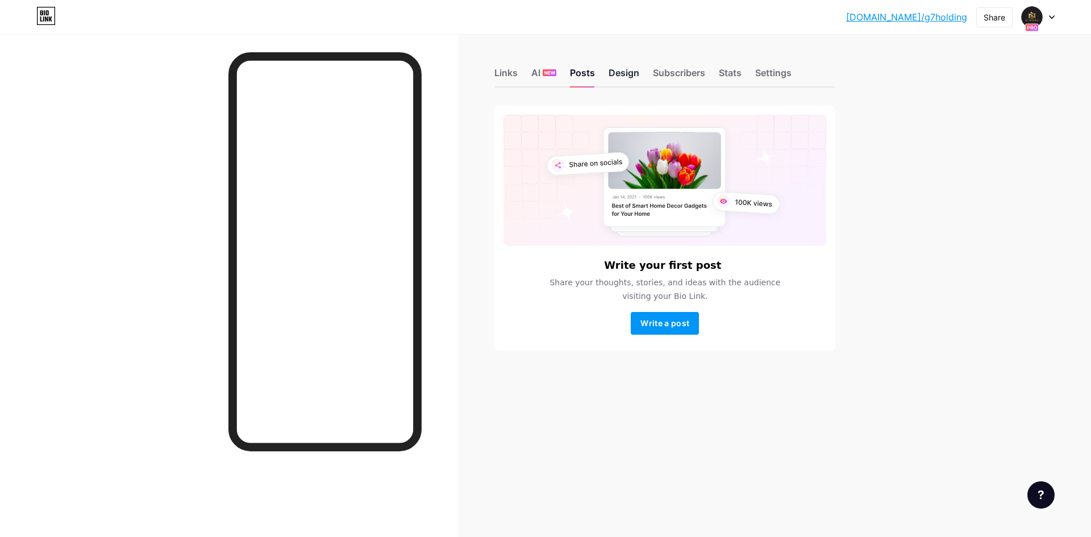
click at [622, 78] on div "Design" at bounding box center [624, 76] width 31 height 20
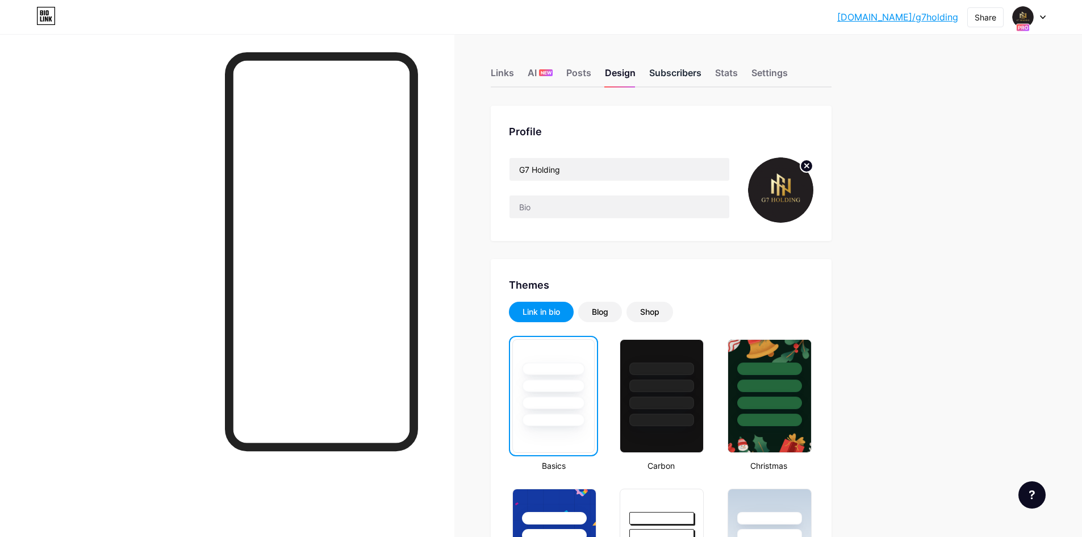
click at [676, 74] on div "Subscribers" at bounding box center [675, 76] width 52 height 20
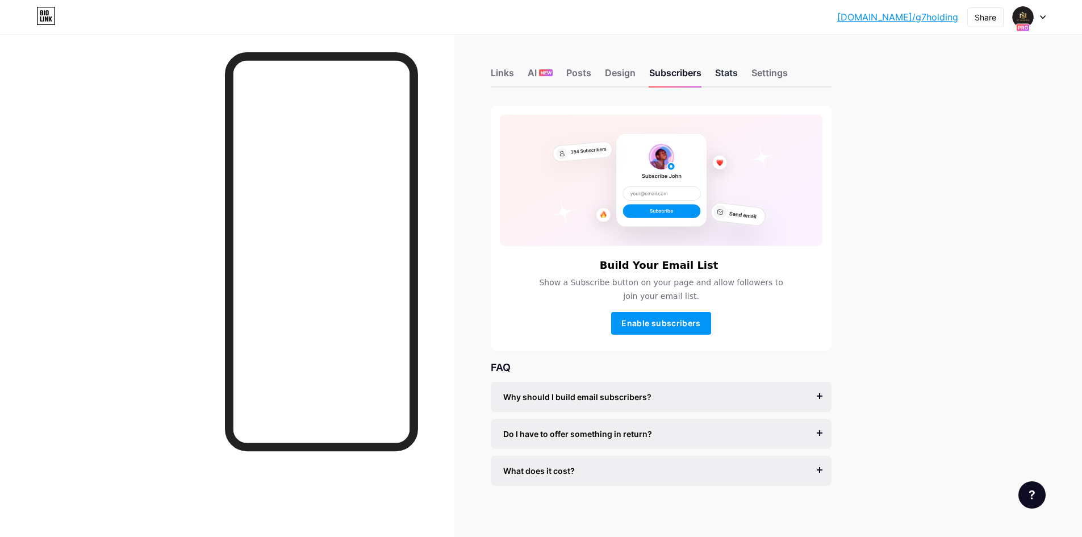
click at [735, 82] on div "Stats" at bounding box center [726, 76] width 23 height 20
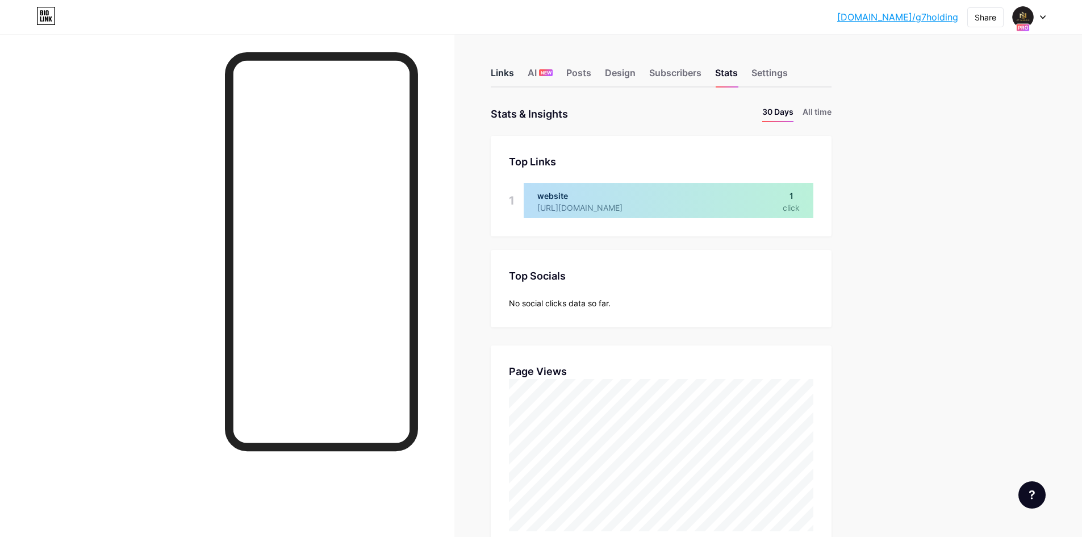
click at [510, 79] on div "Links" at bounding box center [502, 76] width 23 height 20
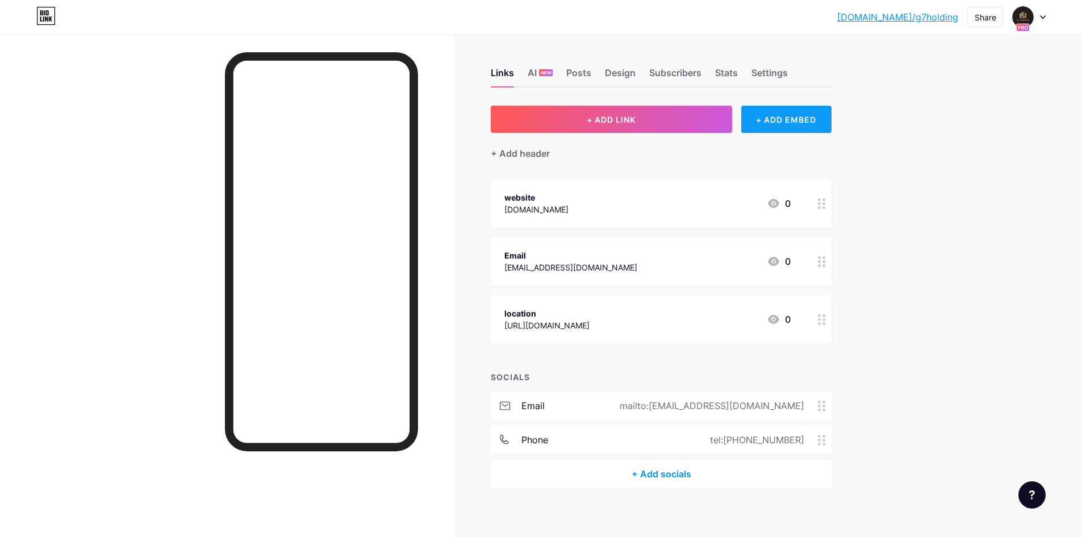
click at [766, 119] on div "+ ADD EMBED" at bounding box center [787, 119] width 90 height 27
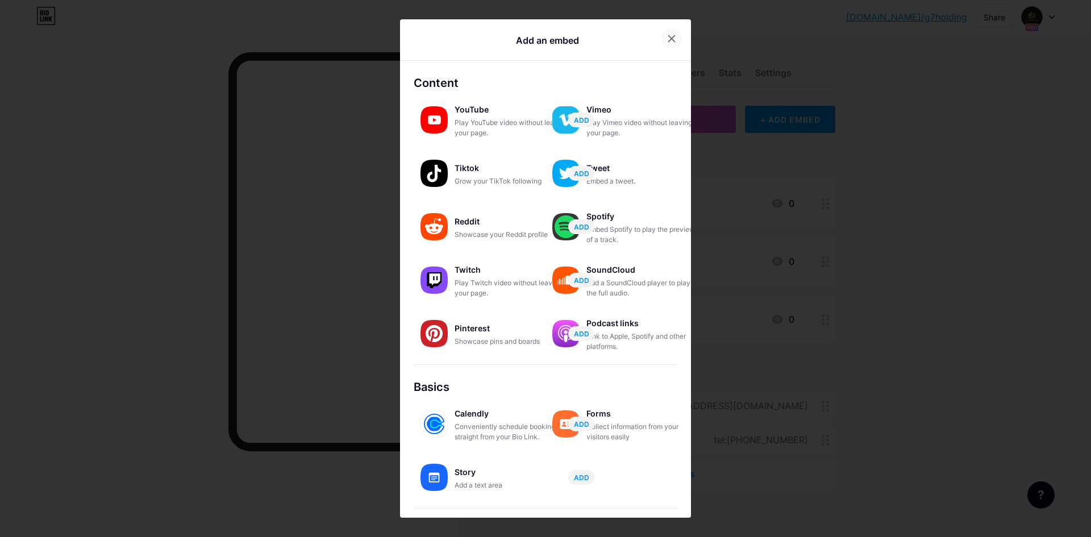
click at [674, 40] on div at bounding box center [671, 38] width 20 height 20
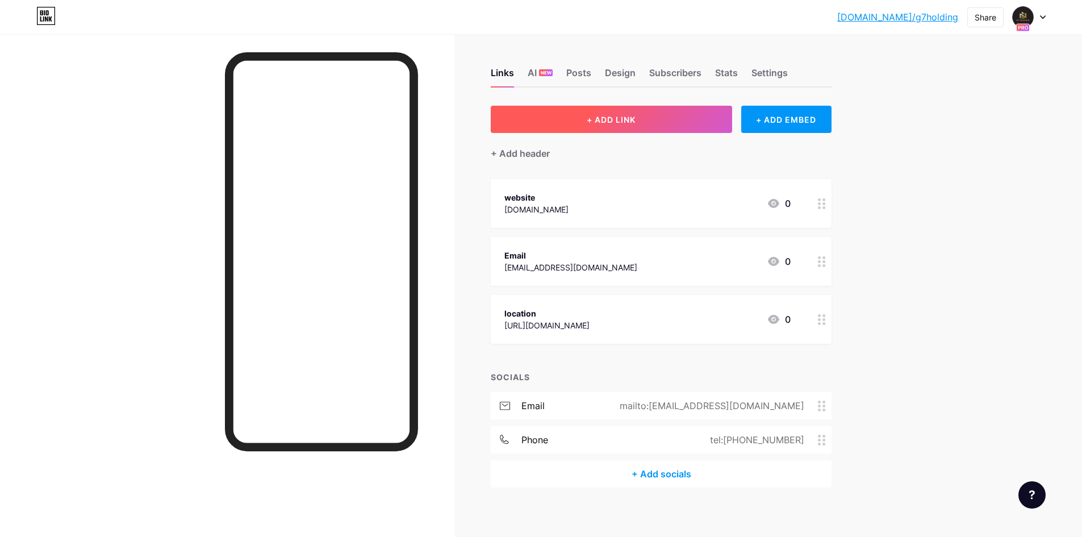
click at [626, 117] on span "+ ADD LINK" at bounding box center [611, 120] width 49 height 10
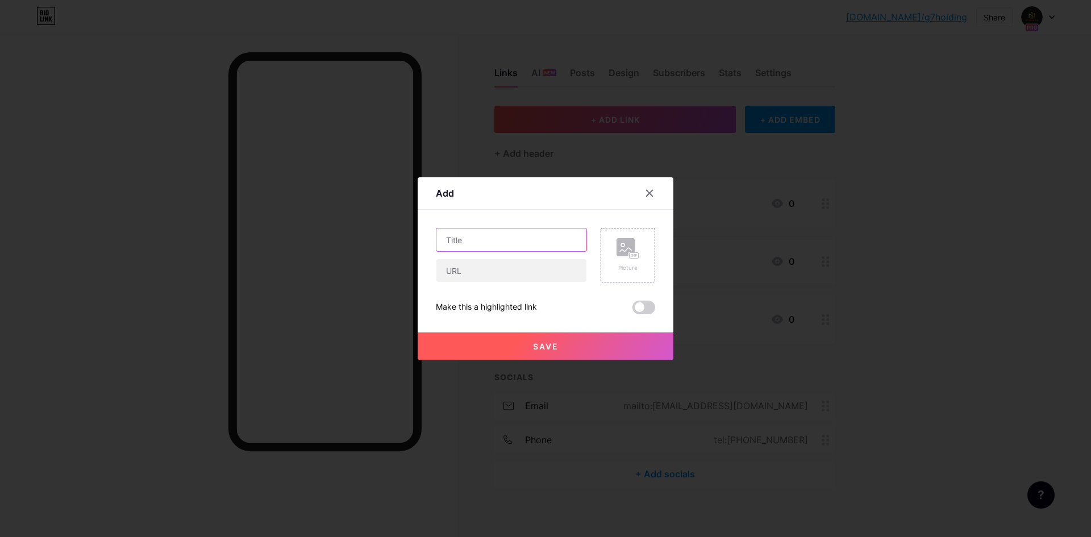
click at [470, 243] on input "text" at bounding box center [511, 239] width 150 height 23
click at [652, 190] on icon at bounding box center [650, 193] width 6 height 6
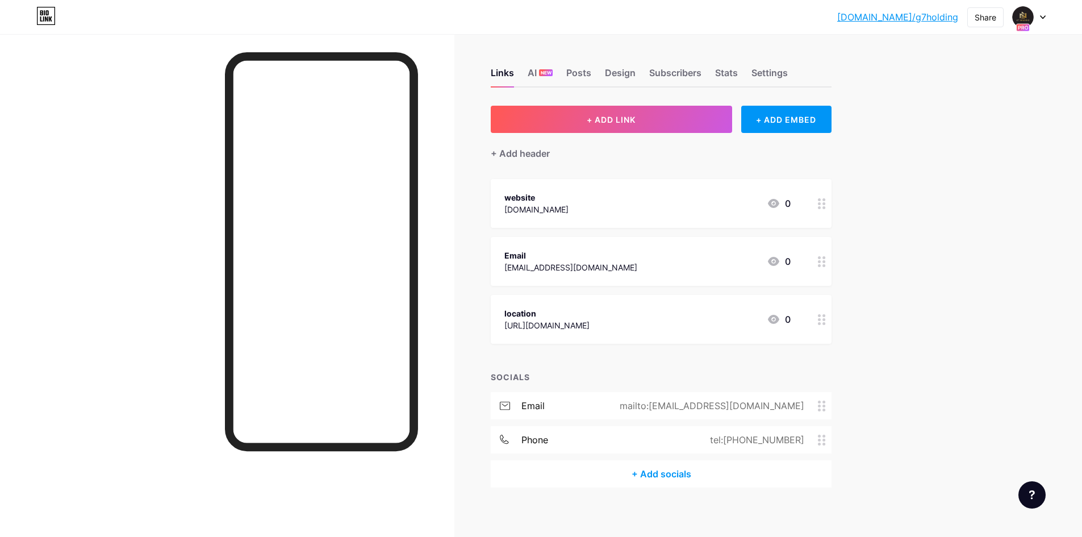
click at [134, 257] on div at bounding box center [227, 302] width 455 height 537
click at [825, 264] on icon at bounding box center [822, 261] width 8 height 11
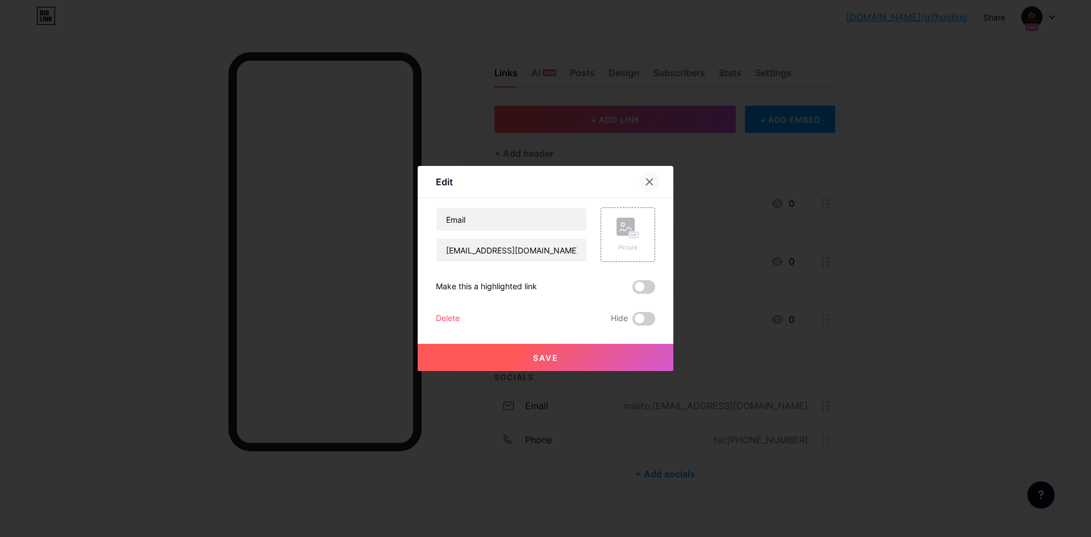
click at [649, 176] on div at bounding box center [649, 182] width 20 height 20
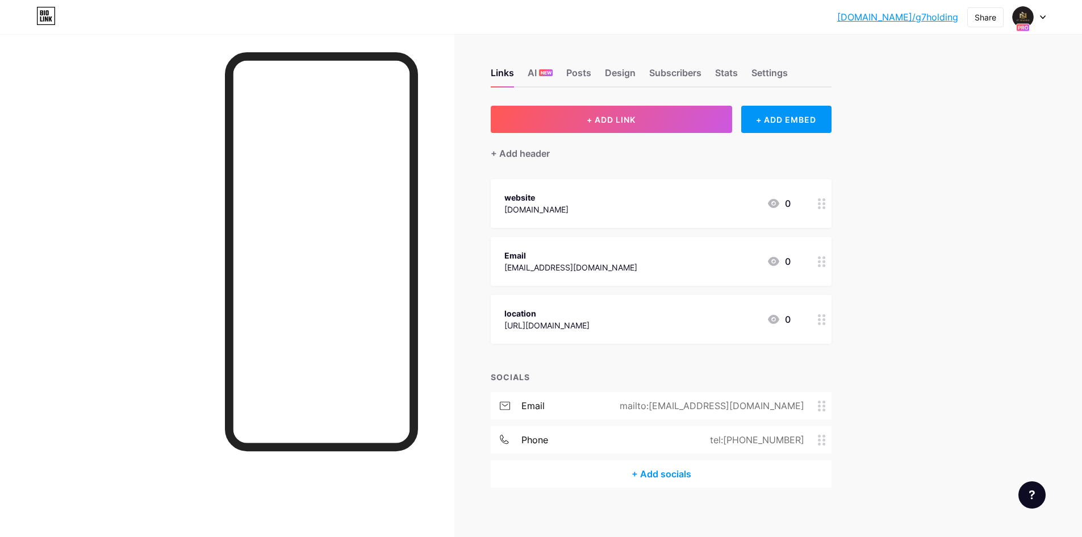
click at [824, 259] on icon at bounding box center [822, 261] width 8 height 11
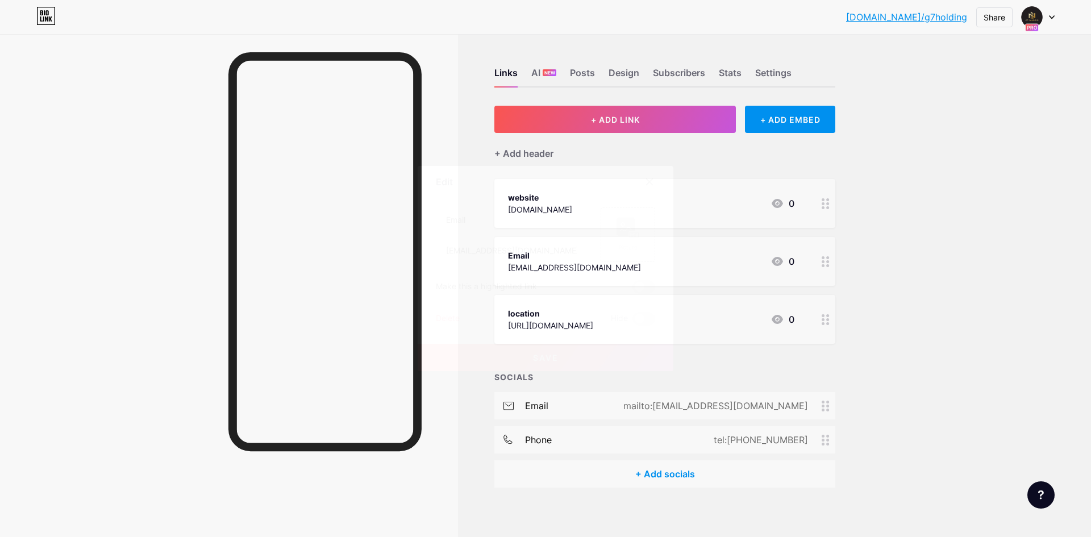
click at [449, 322] on div "Delete" at bounding box center [448, 319] width 24 height 14
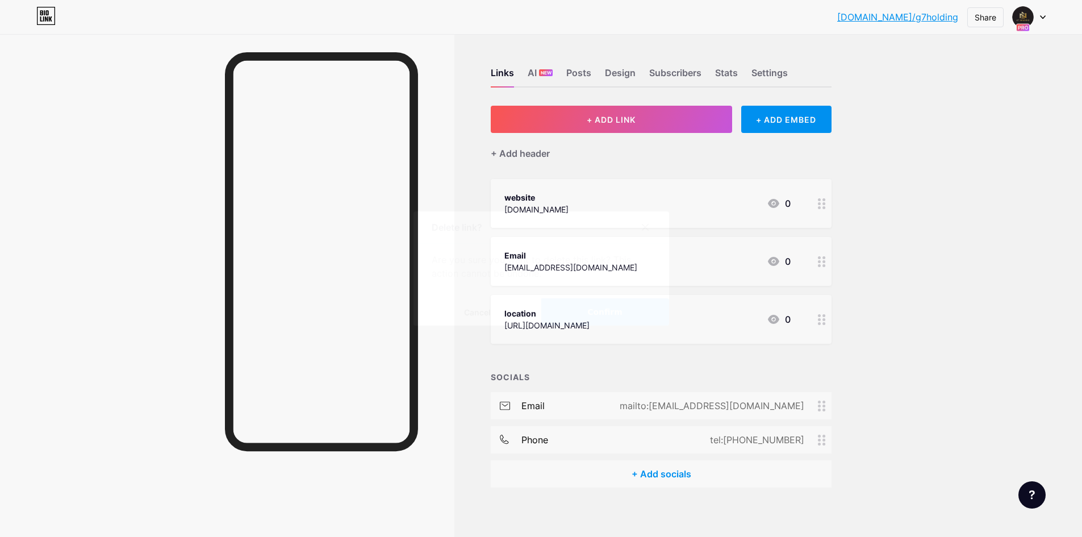
click at [606, 315] on span "Confirm" at bounding box center [605, 312] width 35 height 12
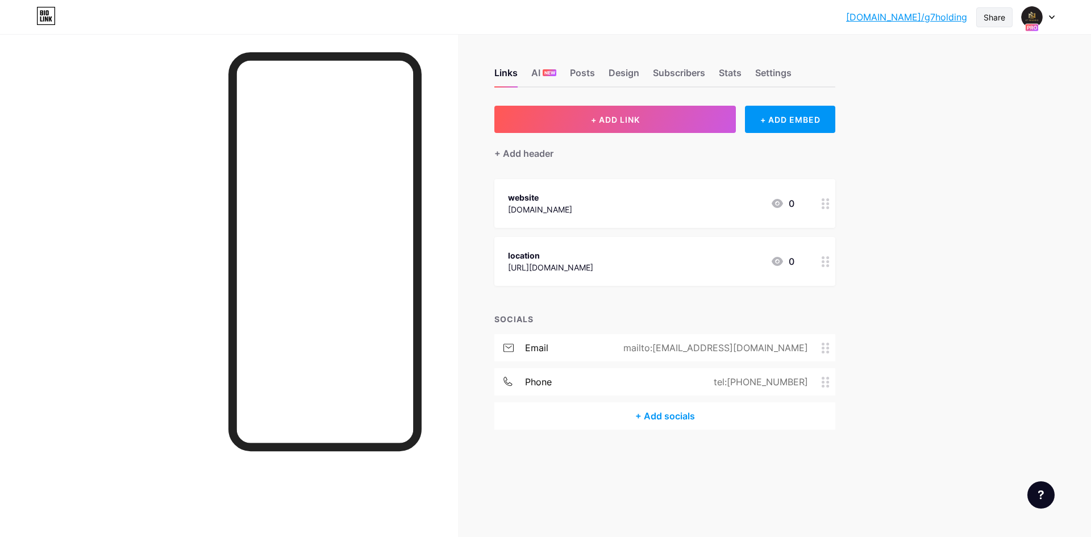
click at [1001, 20] on div "Share" at bounding box center [995, 17] width 22 height 12
click at [997, 84] on icon at bounding box center [996, 86] width 14 height 14
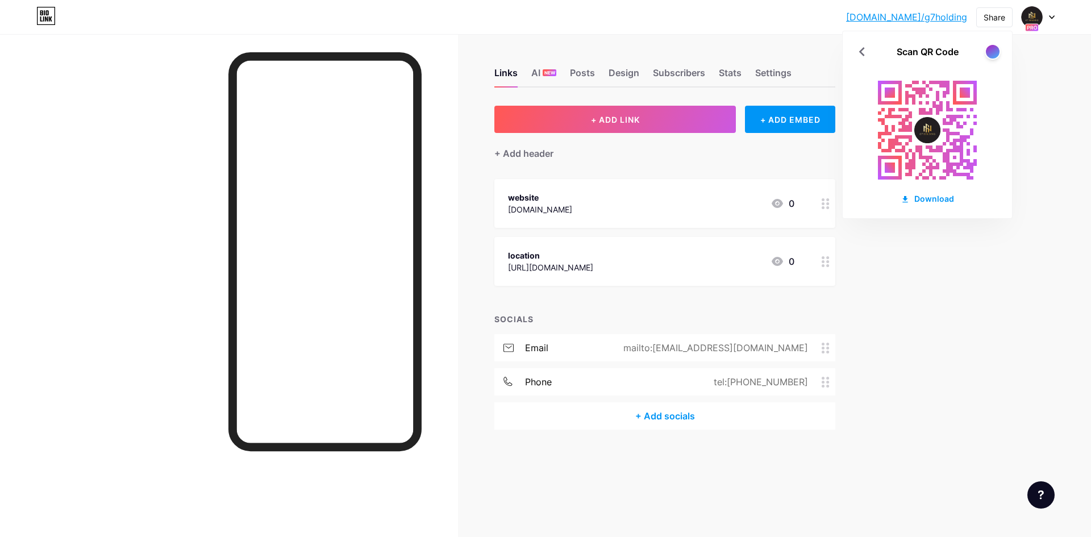
click at [568, 473] on div "Links AI NEW Posts Design Subscribers Stats Settings + ADD LINK + ADD EMBED + A…" at bounding box center [441, 260] width 883 height 452
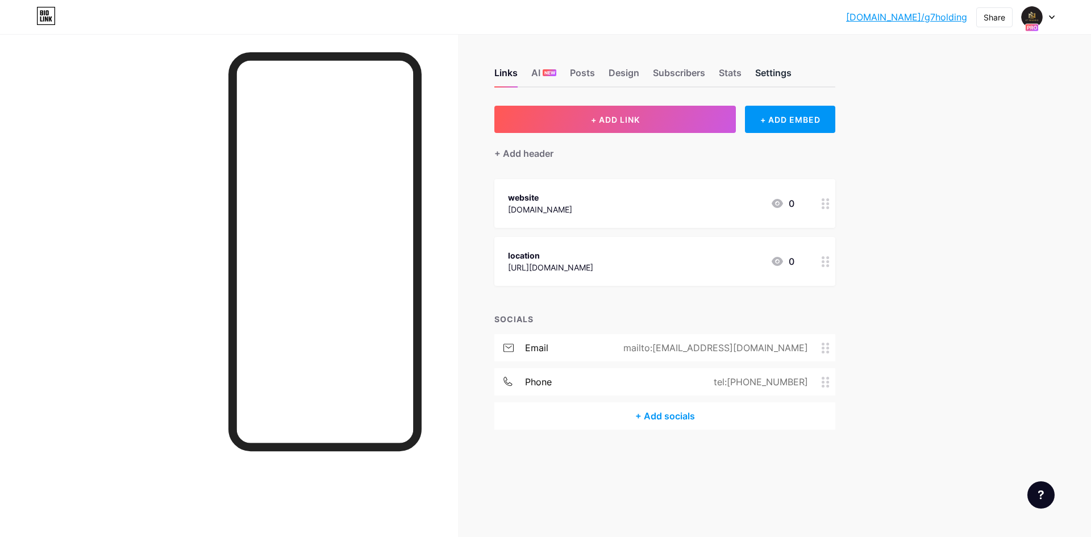
click at [766, 75] on div "Settings" at bounding box center [773, 76] width 36 height 20
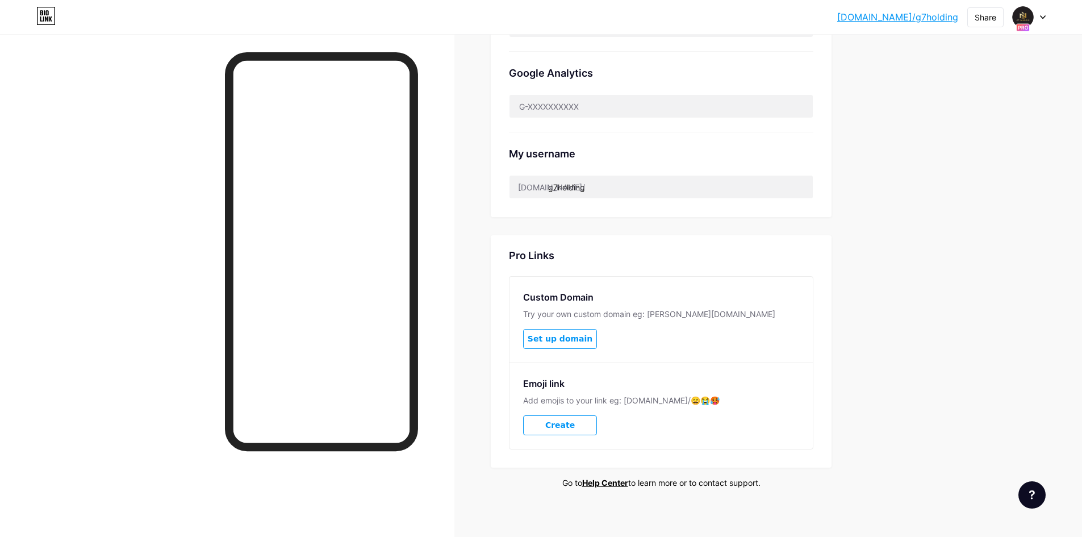
scroll to position [419, 0]
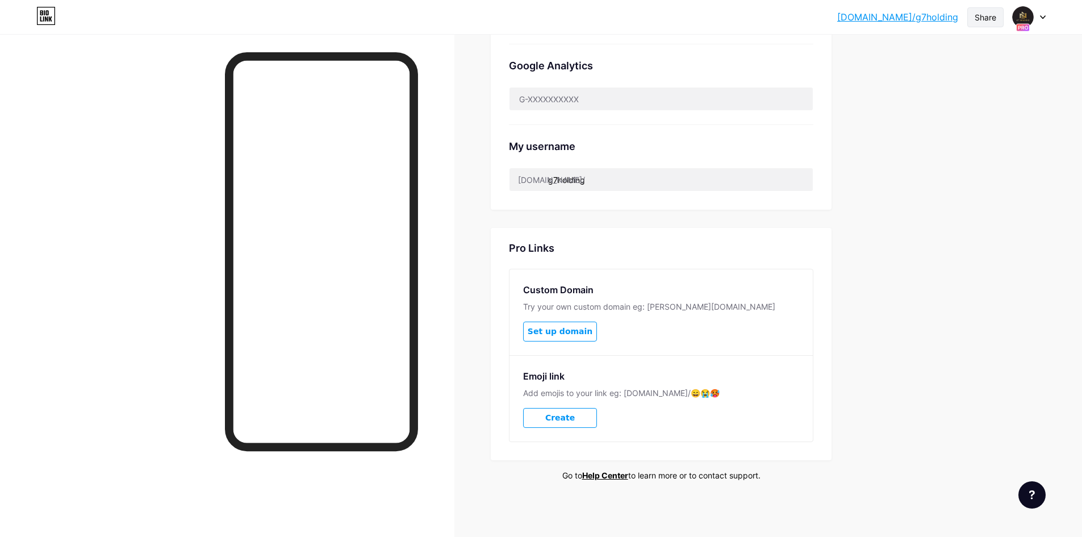
click at [988, 16] on div "Share" at bounding box center [986, 17] width 22 height 12
click at [989, 85] on icon at bounding box center [988, 86] width 14 height 14
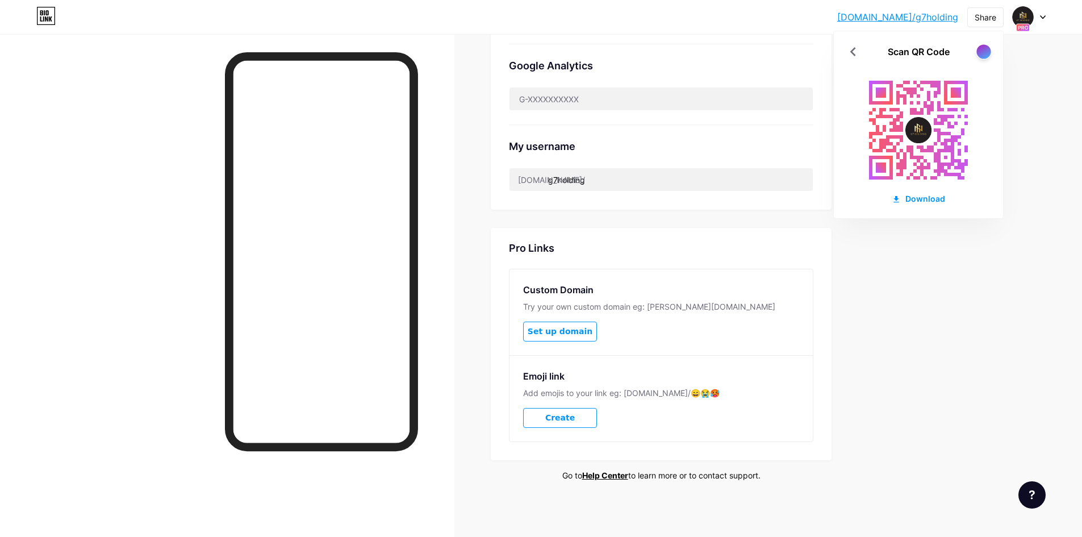
click at [985, 51] on div at bounding box center [984, 51] width 14 height 14
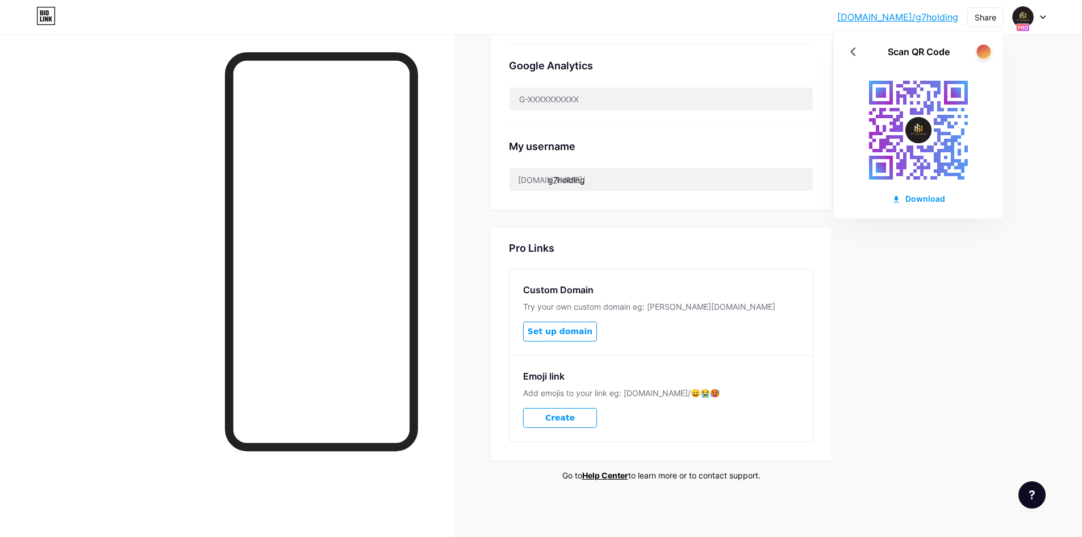
click at [982, 54] on div at bounding box center [984, 51] width 14 height 14
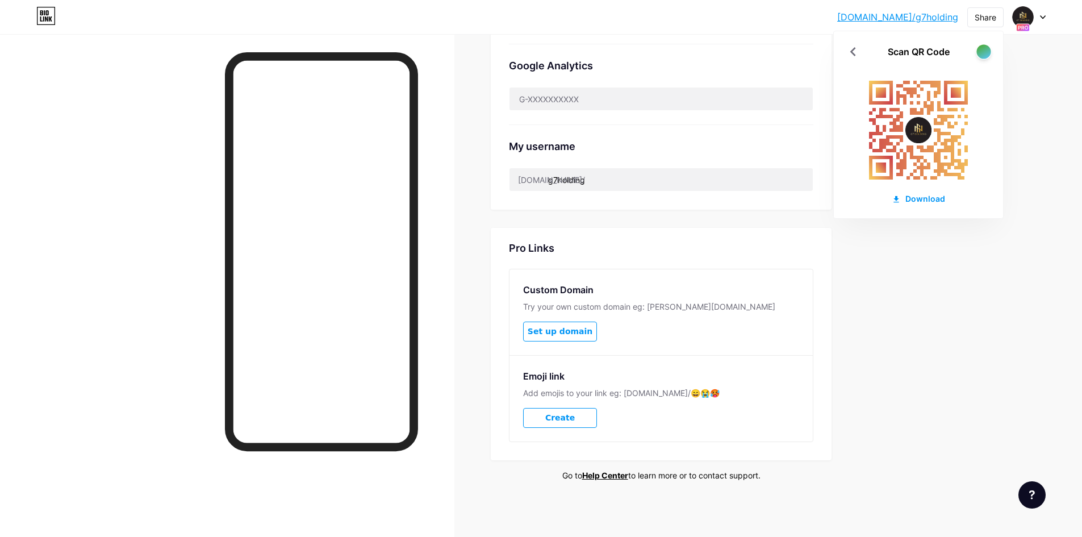
click at [982, 52] on div at bounding box center [984, 51] width 14 height 14
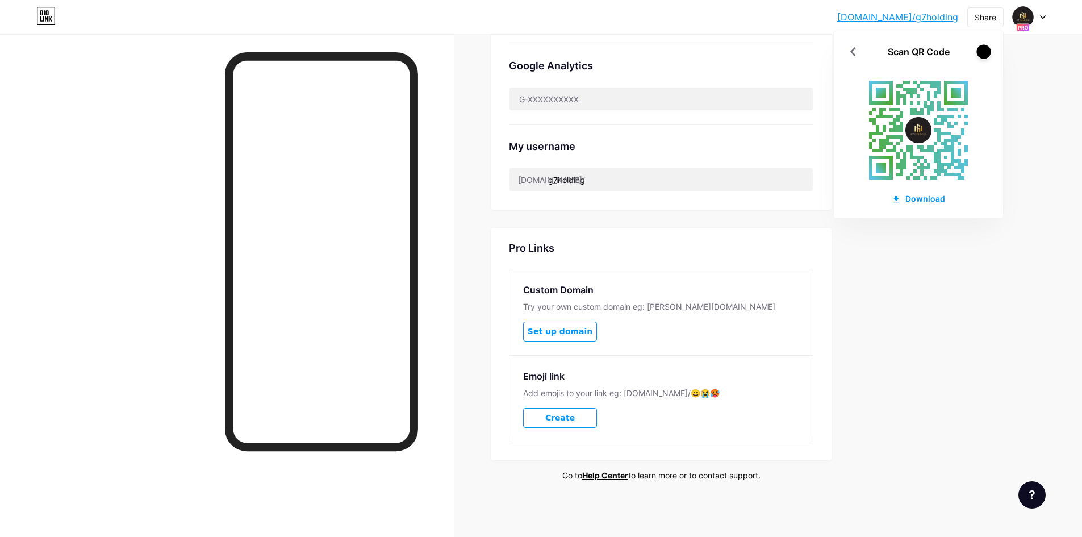
click at [982, 52] on div at bounding box center [984, 51] width 14 height 14
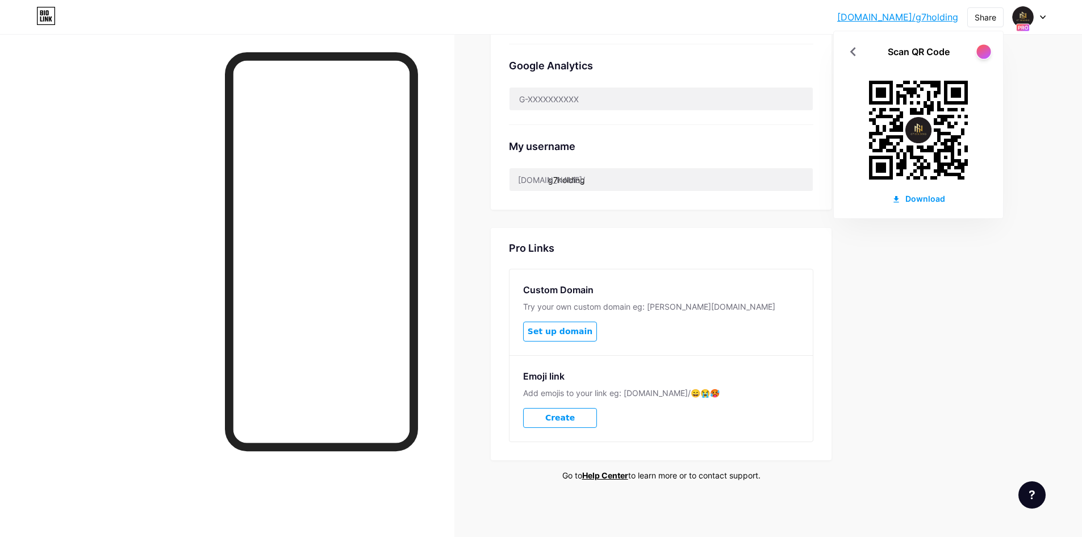
click at [982, 52] on div at bounding box center [984, 51] width 14 height 14
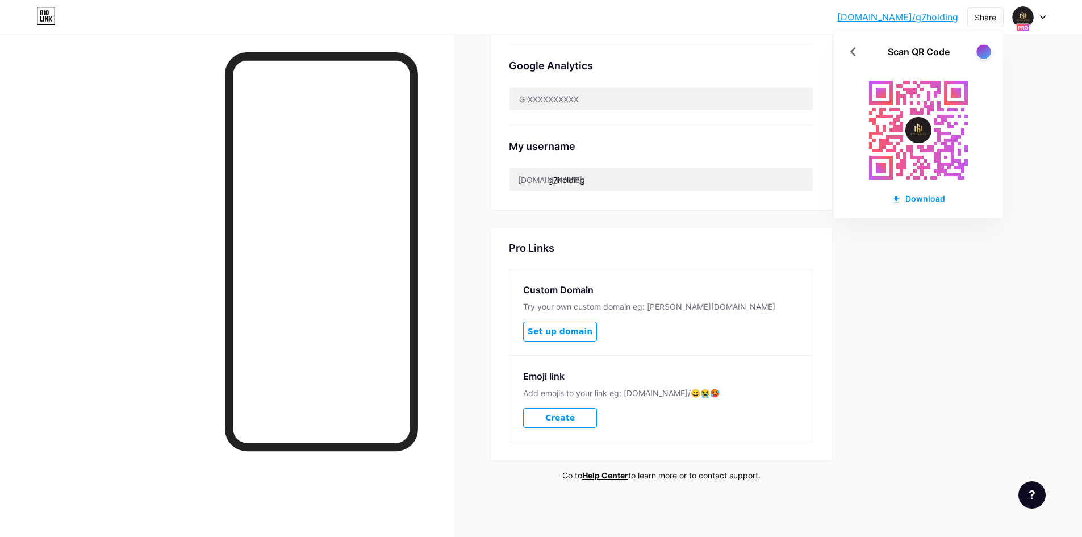
click at [980, 53] on div at bounding box center [984, 51] width 14 height 14
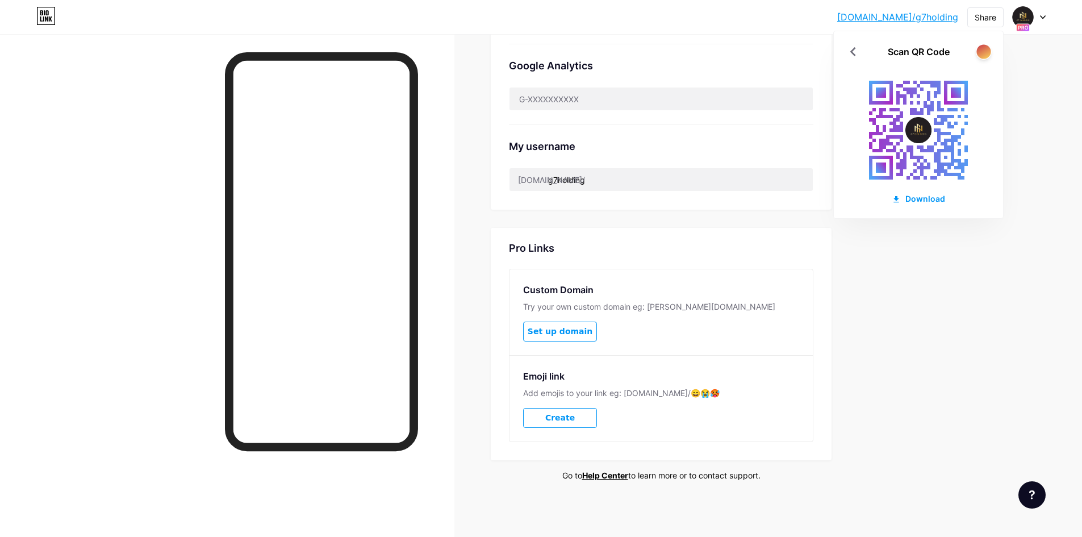
click at [990, 55] on div at bounding box center [984, 51] width 14 height 14
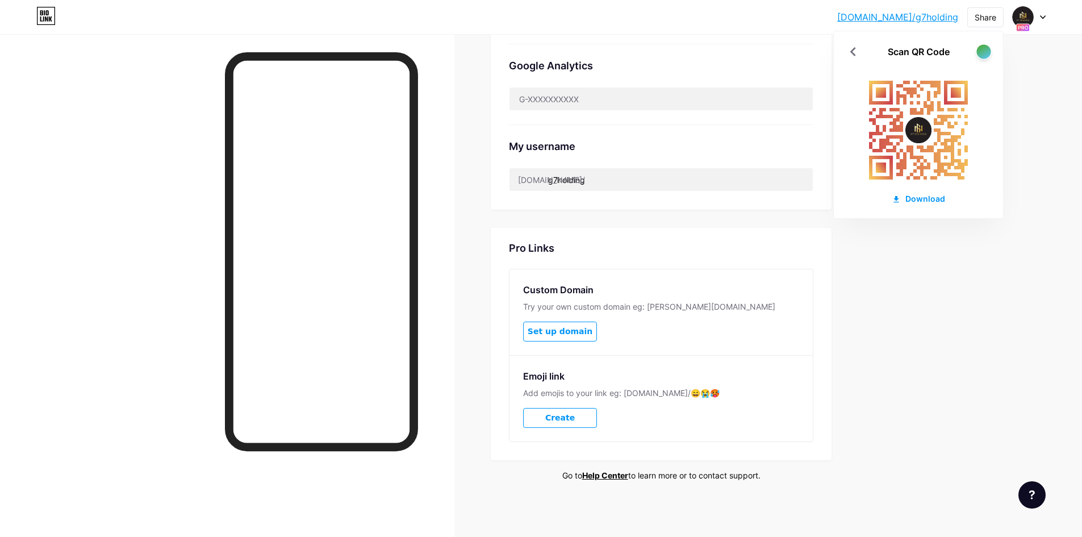
click at [990, 55] on div at bounding box center [984, 51] width 14 height 14
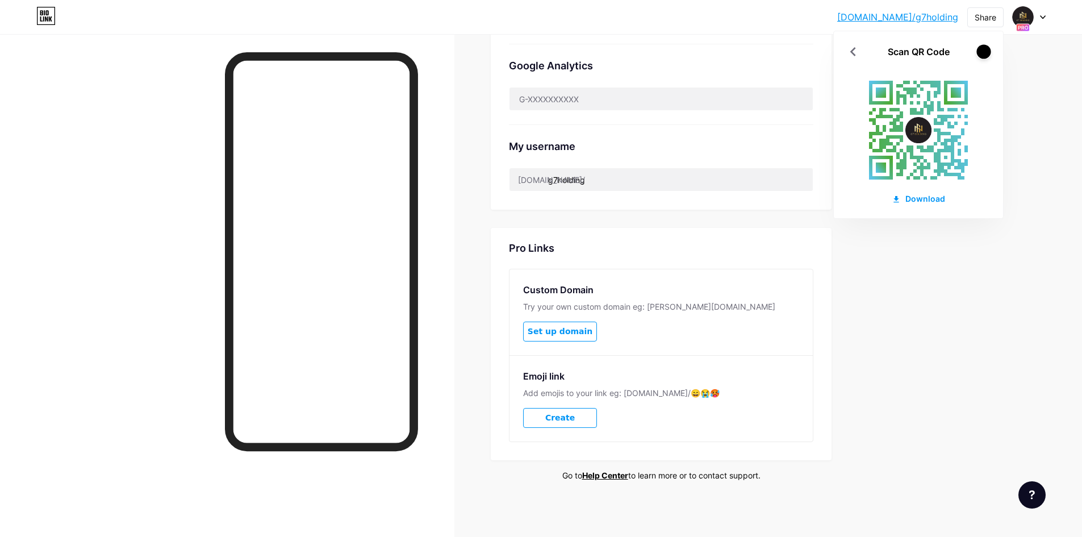
click at [990, 55] on div at bounding box center [984, 51] width 14 height 14
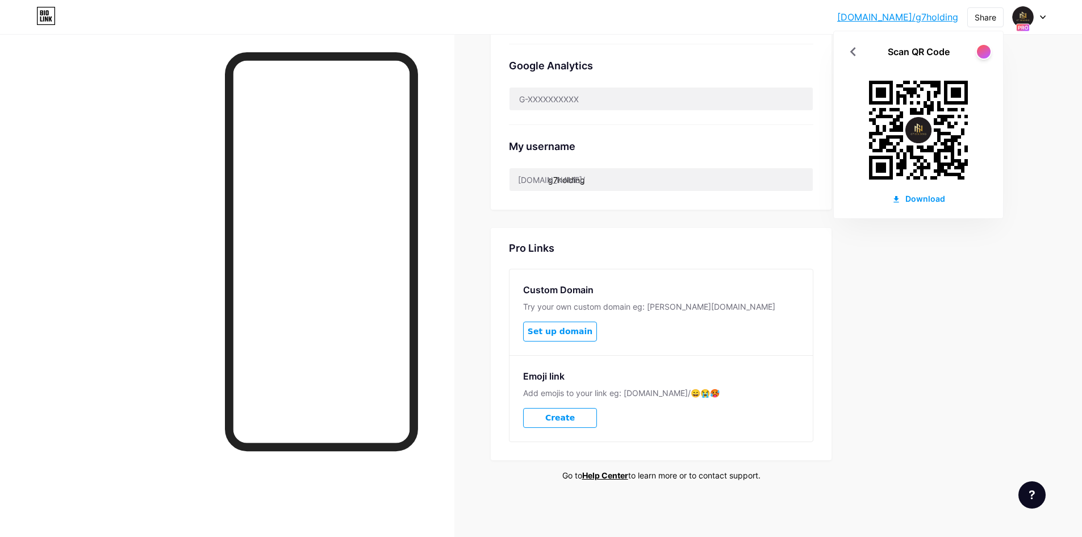
click at [452, 205] on div at bounding box center [227, 302] width 455 height 537
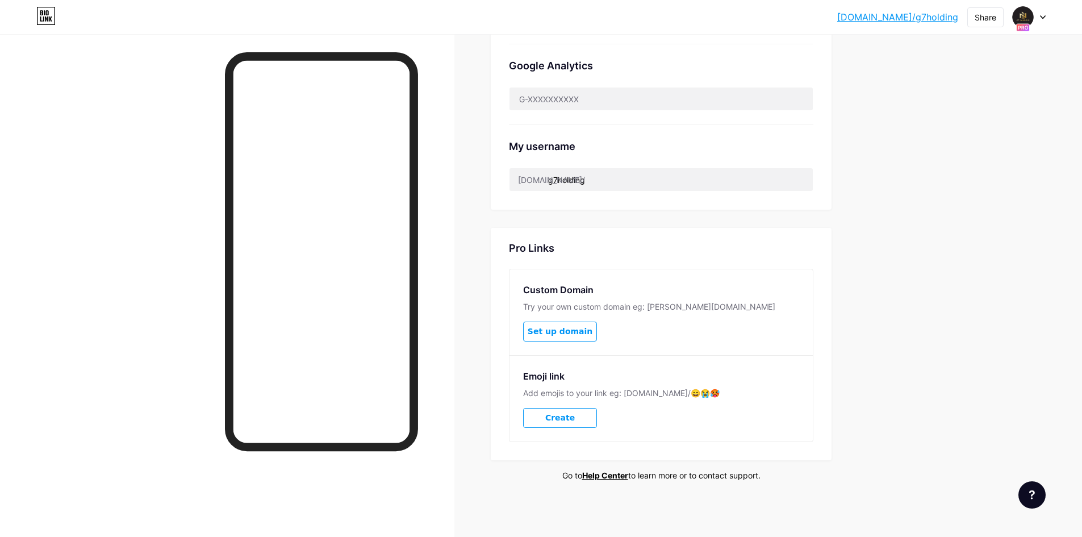
click at [1045, 18] on icon at bounding box center [1043, 17] width 6 height 4
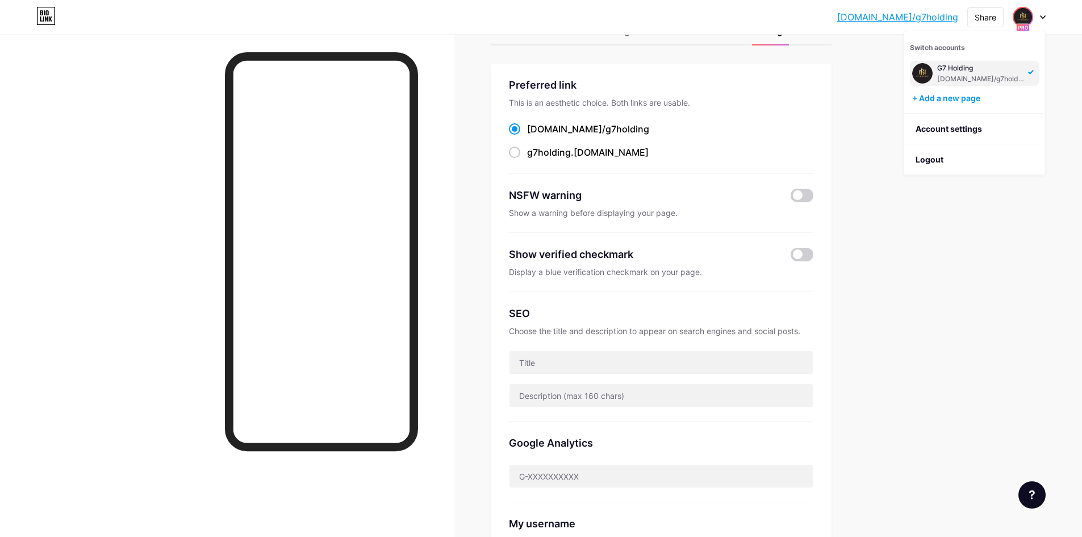
scroll to position [0, 0]
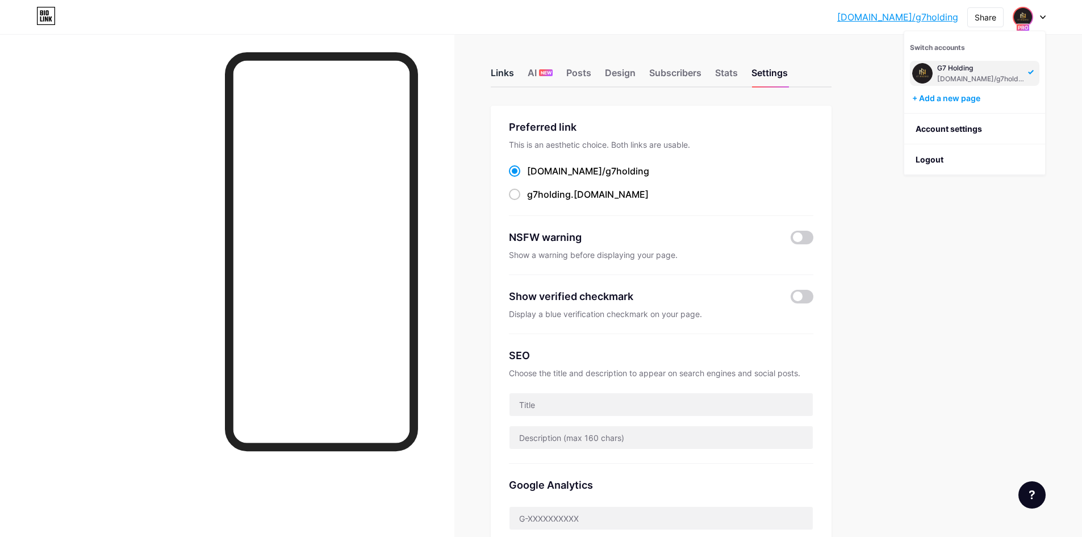
click at [506, 74] on div "Links" at bounding box center [502, 76] width 23 height 20
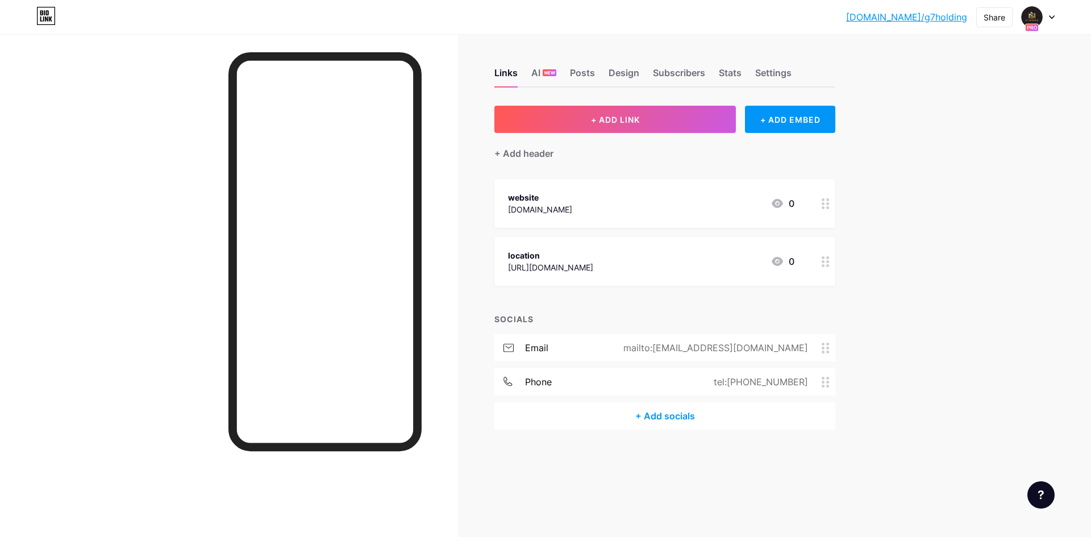
click at [1055, 15] on div "[DOMAIN_NAME]/g7hold... [DOMAIN_NAME]/g7holding Share Switch accounts G7 Holdin…" at bounding box center [545, 17] width 1091 height 20
click at [1054, 16] on icon at bounding box center [1051, 17] width 5 height 3
click at [947, 130] on link "Account settings" at bounding box center [983, 129] width 141 height 31
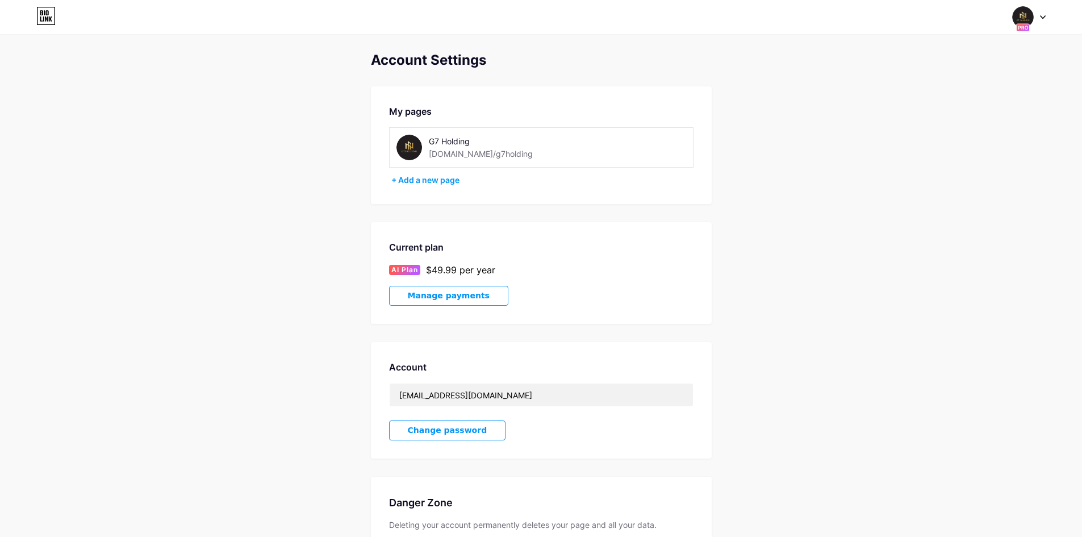
click at [410, 152] on img at bounding box center [410, 148] width 26 height 26
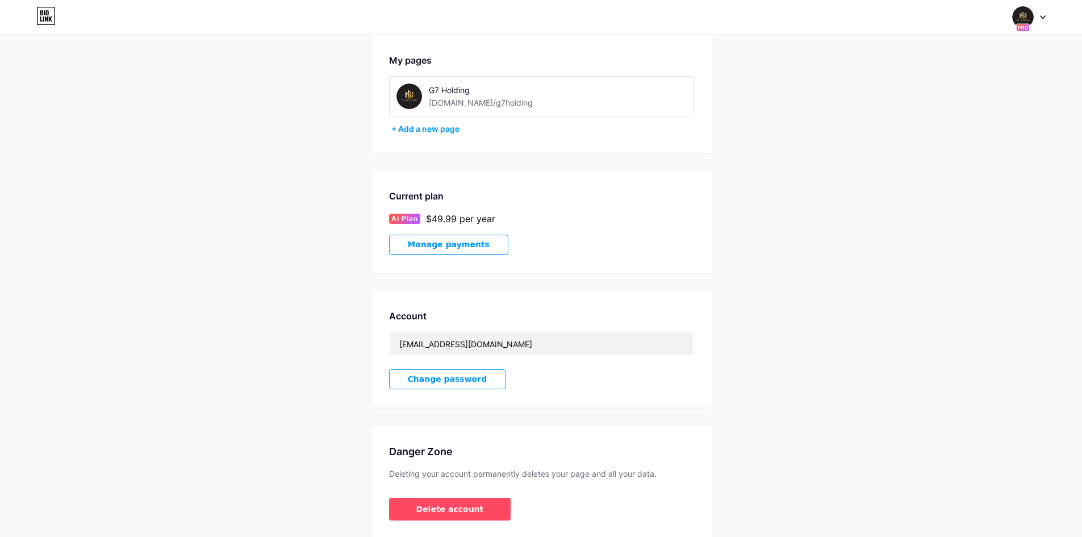
scroll to position [98, 0]
